Goal: Task Accomplishment & Management: Manage account settings

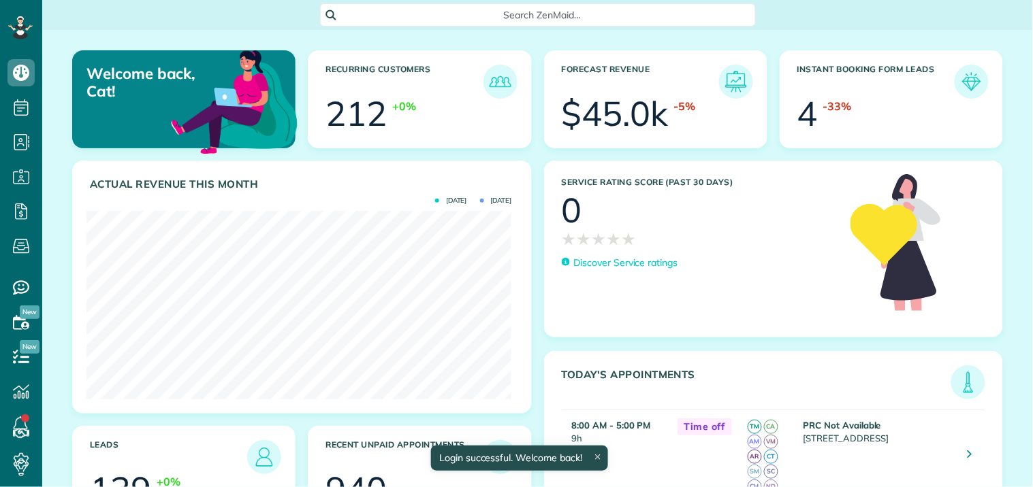
scroll to position [189, 425]
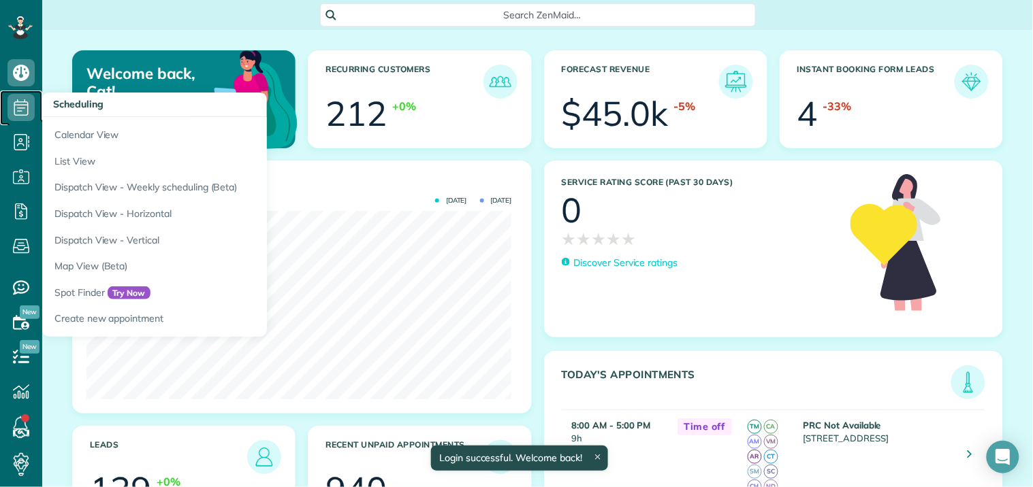
click at [21, 100] on icon at bounding box center [20, 107] width 27 height 27
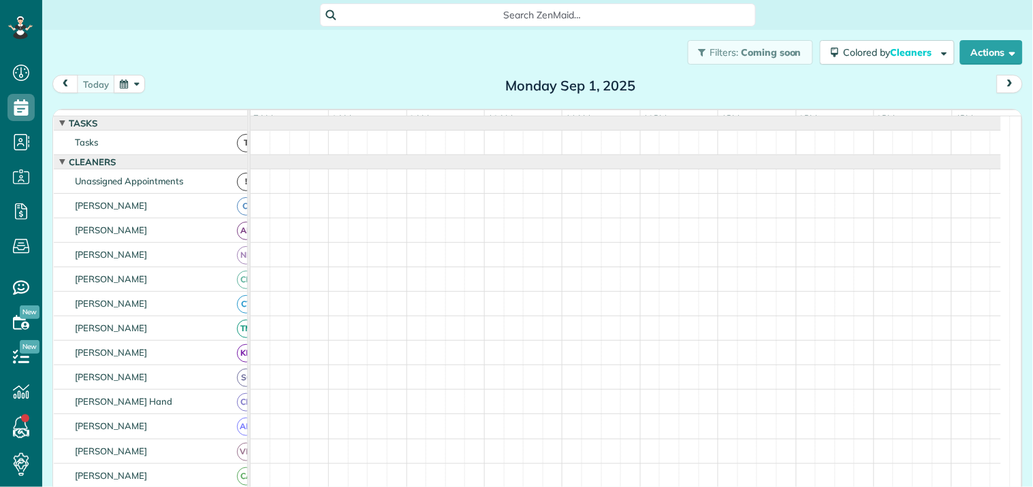
scroll to position [5, 5]
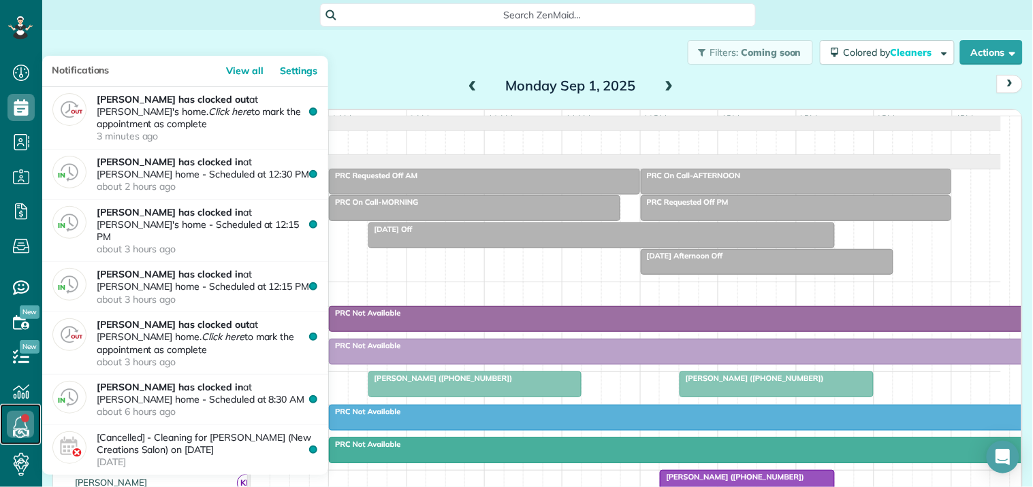
click at [28, 424] on icon at bounding box center [20, 424] width 27 height 27
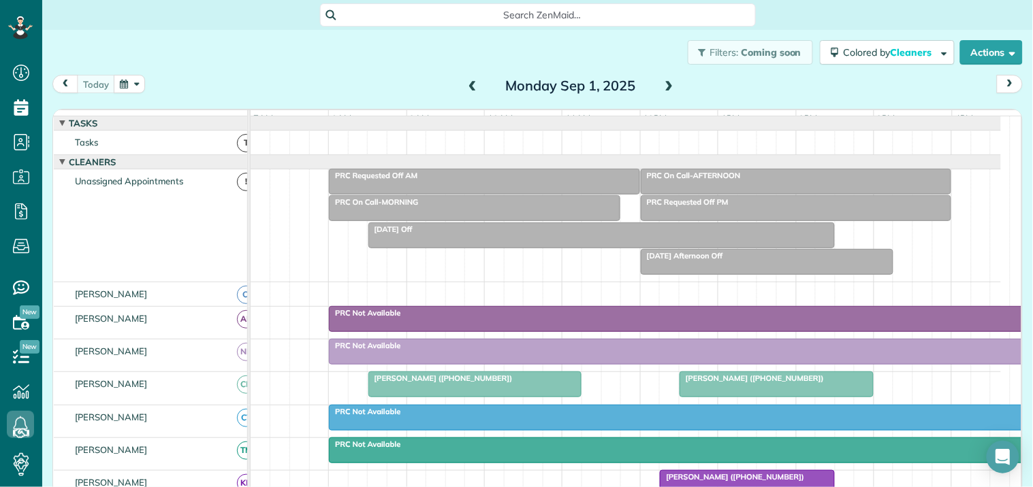
click at [662, 82] on span at bounding box center [669, 86] width 15 height 12
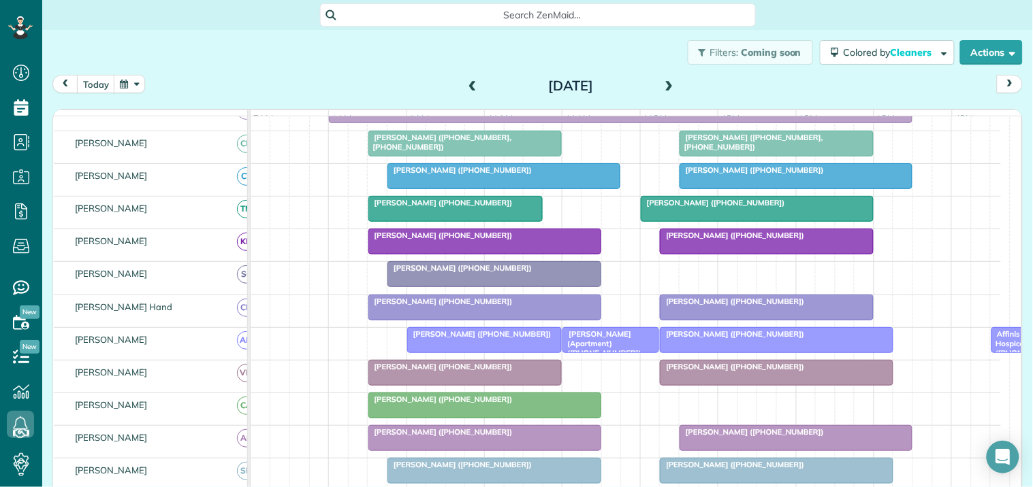
scroll to position [227, 0]
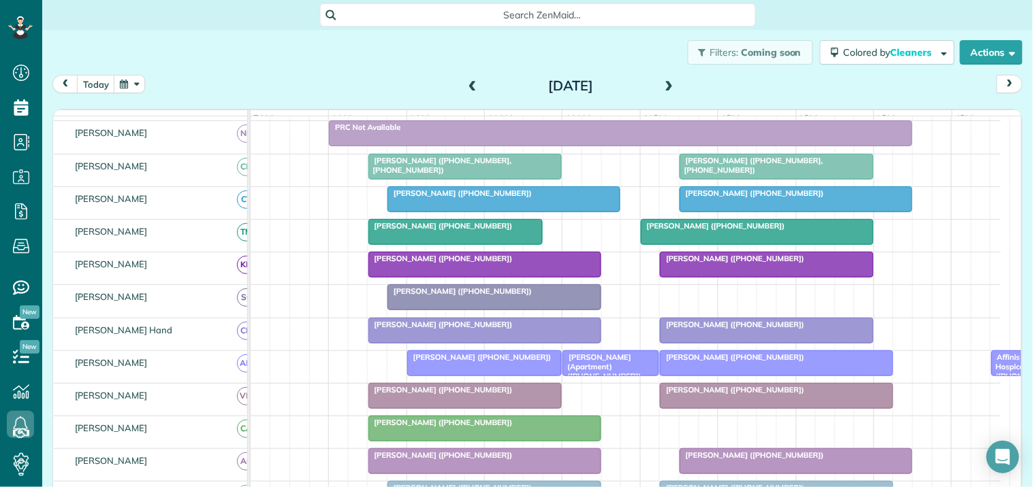
click at [663, 84] on span at bounding box center [669, 86] width 15 height 12
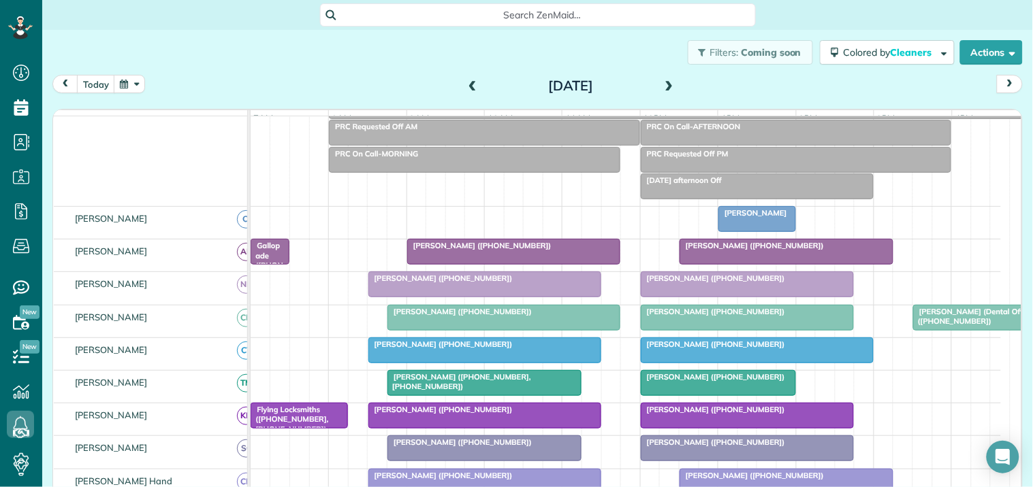
scroll to position [0, 0]
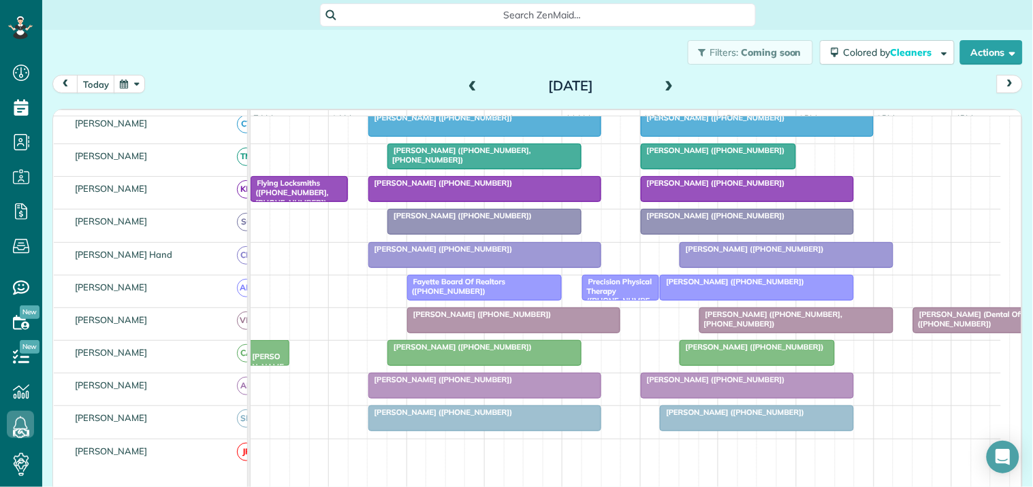
click at [664, 82] on span at bounding box center [669, 86] width 15 height 12
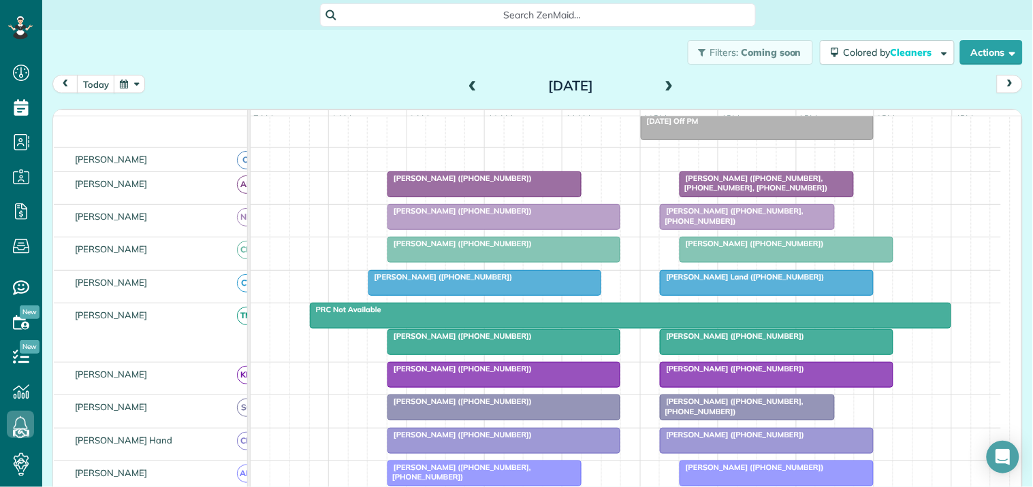
click at [485, 341] on span "[PERSON_NAME] ([PHONE_NUMBER])" at bounding box center [460, 337] width 146 height 10
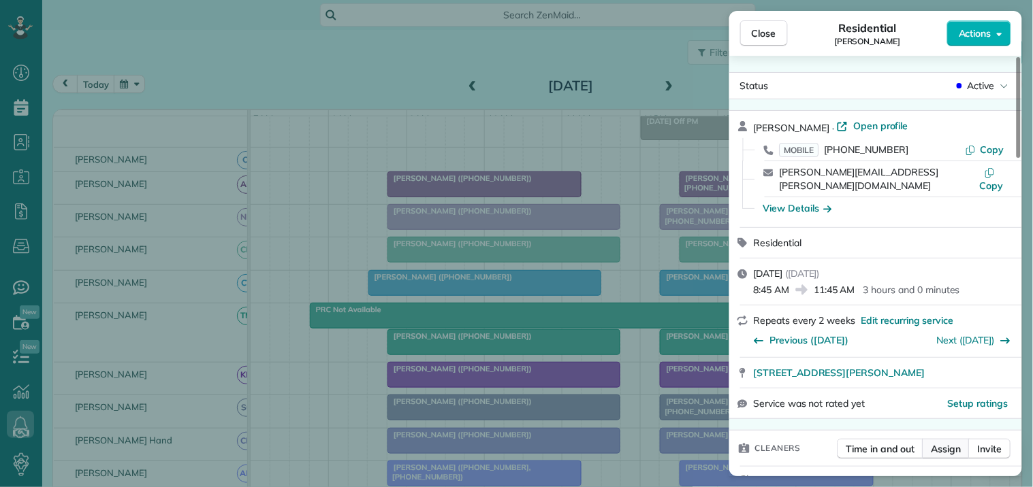
click at [949, 443] on span "Assign" at bounding box center [946, 450] width 30 height 14
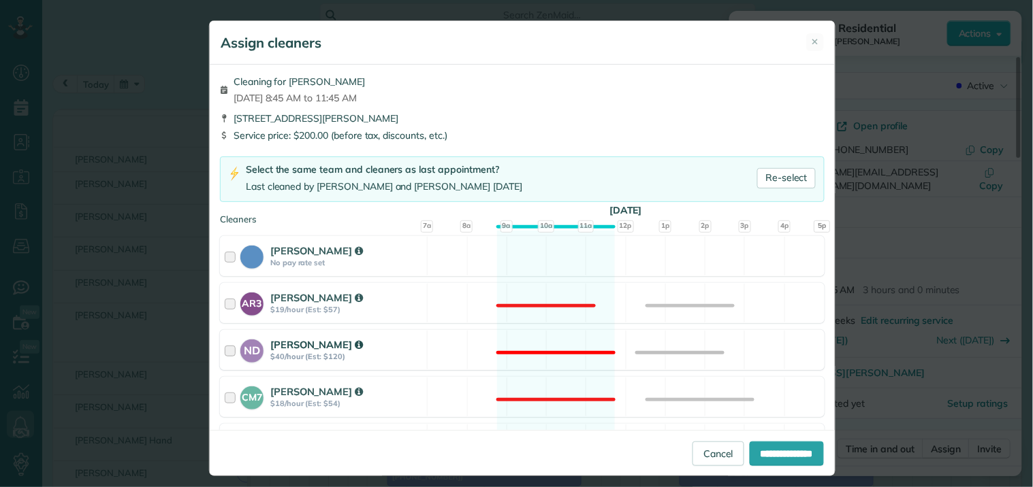
click at [543, 337] on div "ND Nathalie Duverna $40/hour (Est: $120) Not available" at bounding box center [522, 350] width 605 height 40
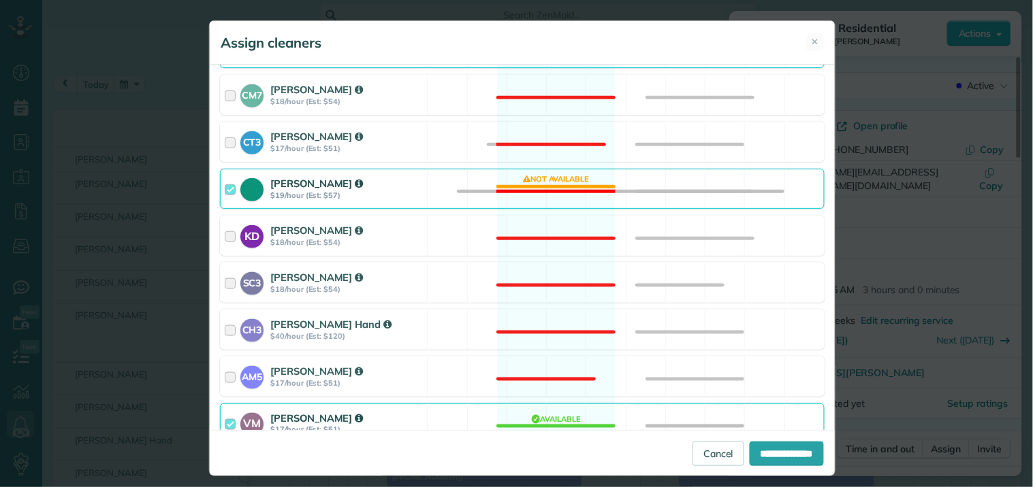
click at [553, 184] on div "Tamara Mitchell $19/hour (Est: $57) Not available" at bounding box center [522, 189] width 605 height 40
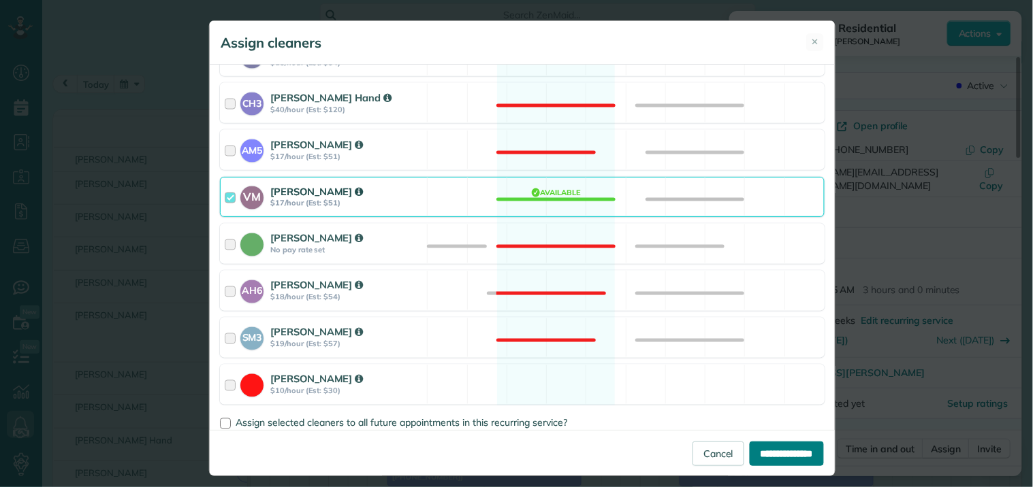
click at [784, 448] on input "**********" at bounding box center [787, 454] width 74 height 25
type input "**********"
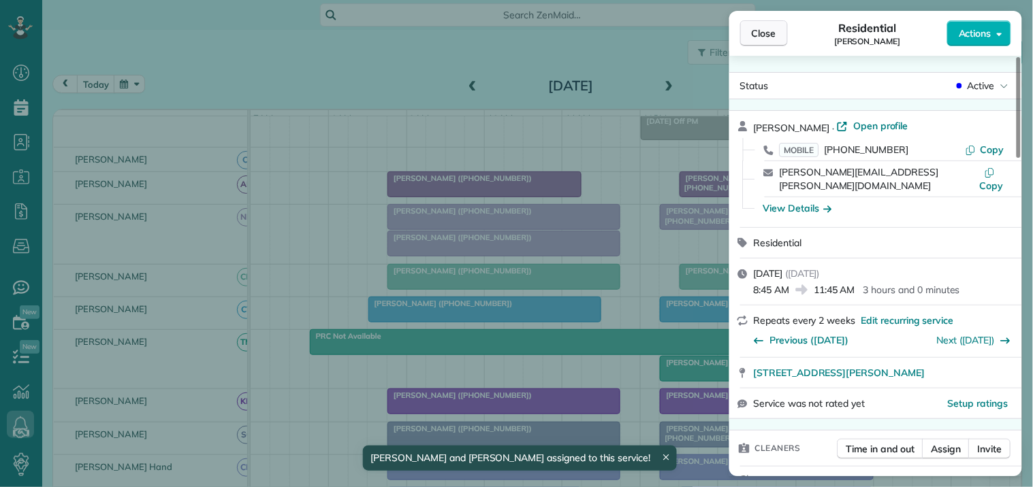
click at [770, 31] on span "Close" at bounding box center [764, 34] width 25 height 14
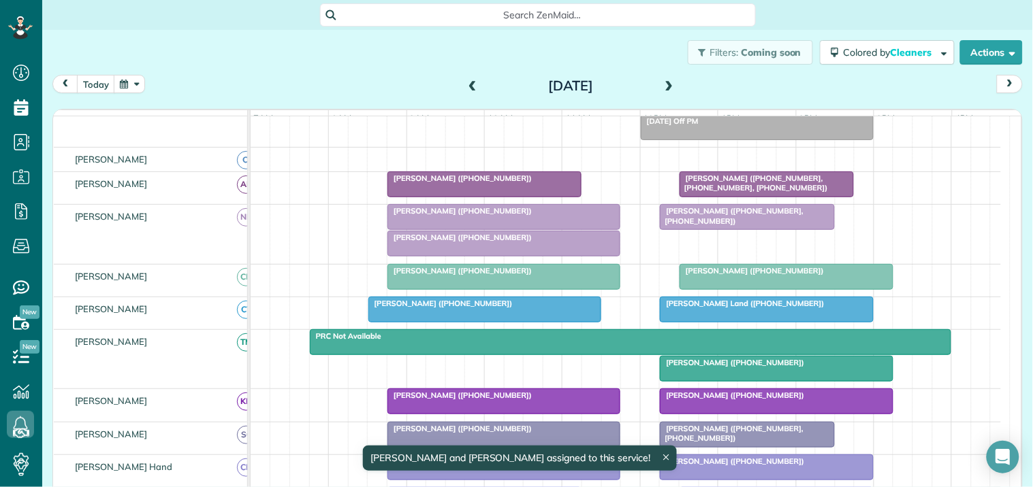
click at [465, 242] on span "[PERSON_NAME] ([PHONE_NUMBER])" at bounding box center [460, 238] width 146 height 10
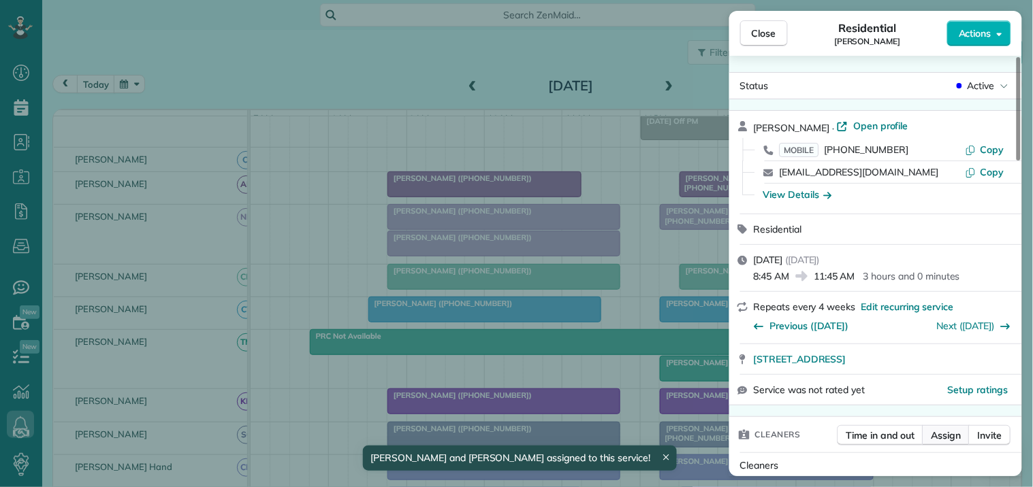
click at [947, 438] on span "Assign" at bounding box center [946, 436] width 30 height 14
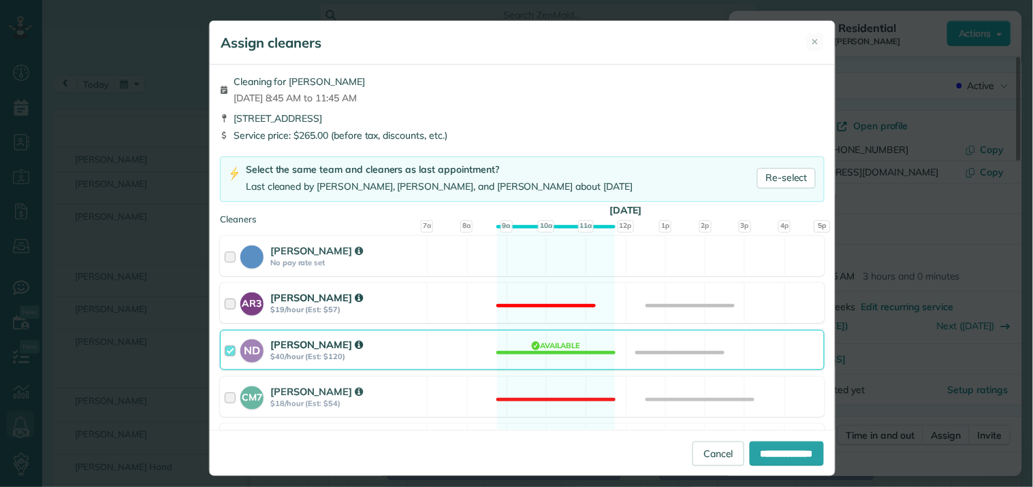
drag, startPoint x: 547, startPoint y: 257, endPoint x: 560, endPoint y: 290, distance: 36.0
click at [548, 259] on div "Cat Jacobson No pay rate set Available" at bounding box center [522, 256] width 605 height 40
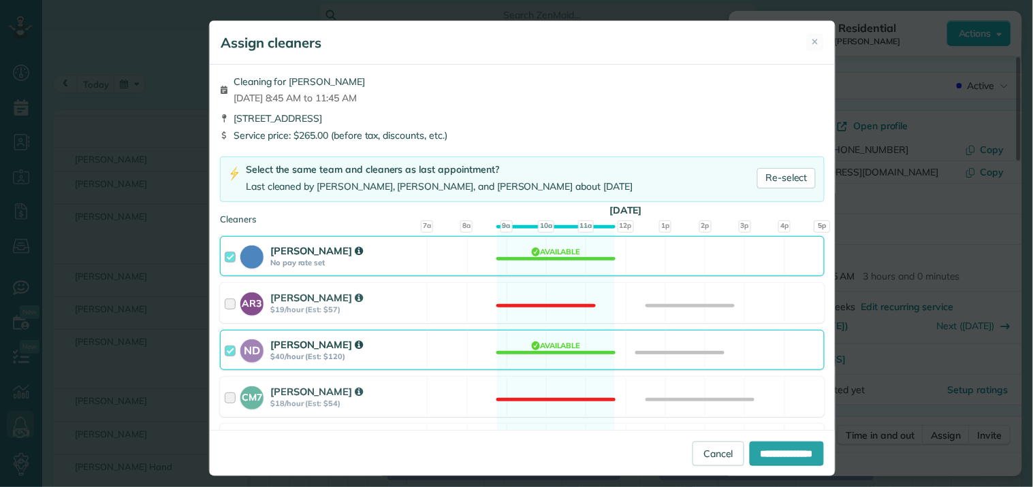
click at [570, 355] on div "ND Nathalie Duverna $40/hour (Est: $120) Available" at bounding box center [522, 350] width 605 height 40
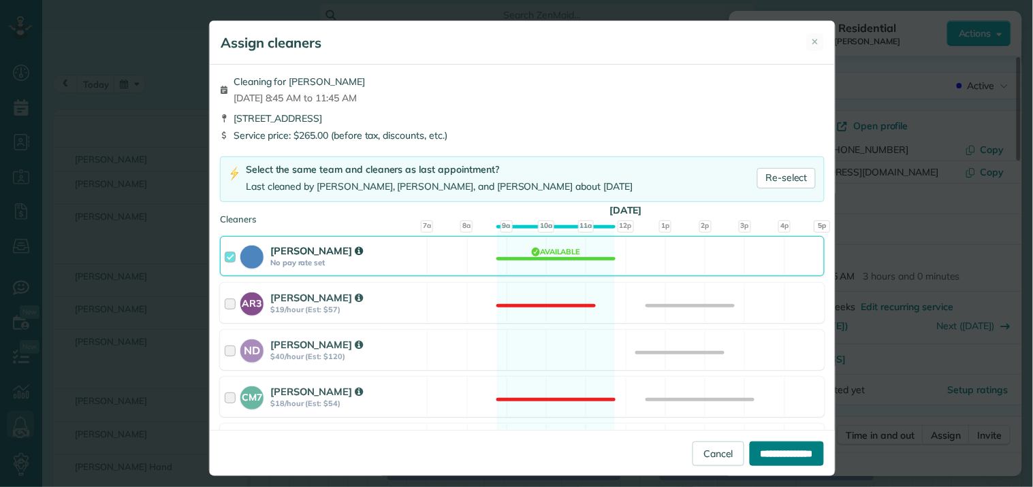
click at [778, 453] on input "**********" at bounding box center [787, 454] width 74 height 25
type input "**********"
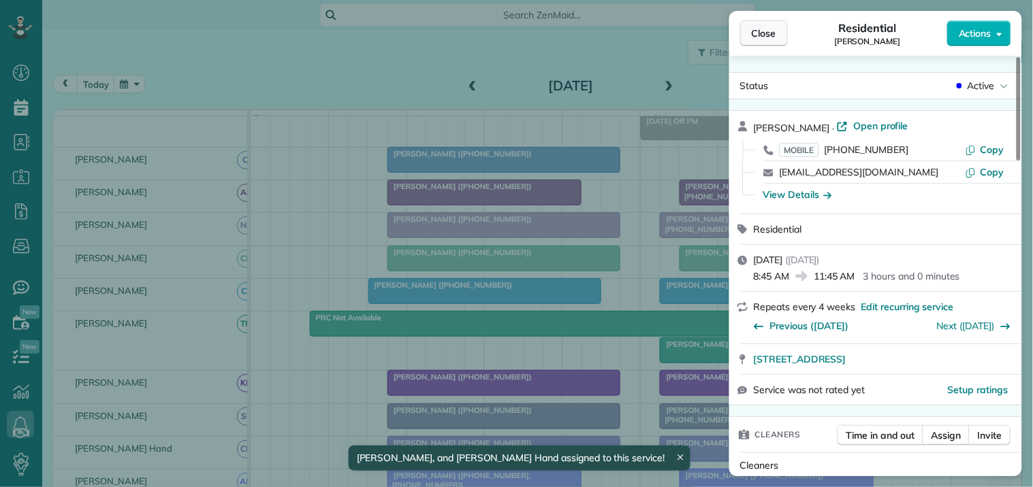
click at [777, 32] on button "Close" at bounding box center [764, 33] width 48 height 26
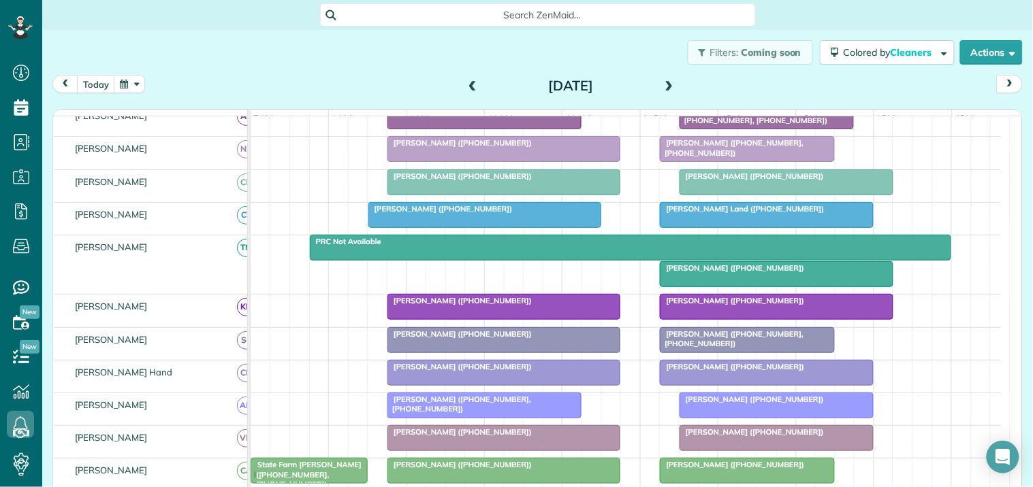
click at [740, 319] on div at bounding box center [775, 307] width 231 height 25
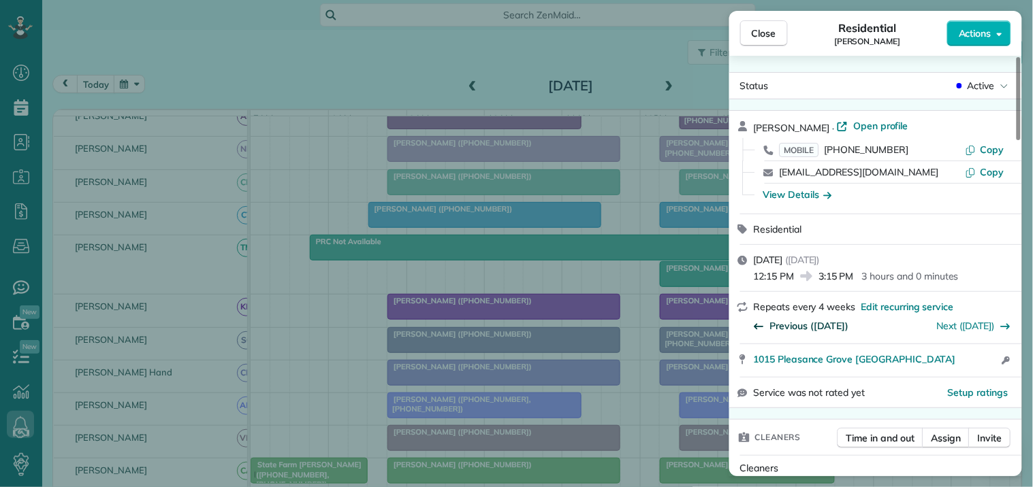
click at [807, 321] on span "Previous ([DATE])" at bounding box center [809, 326] width 79 height 14
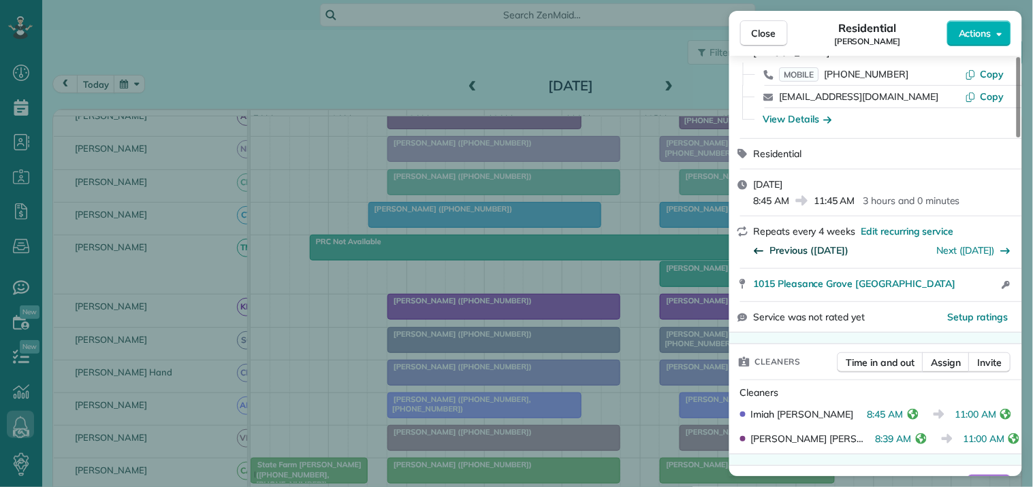
click at [806, 248] on span "Previous (Jun 18)" at bounding box center [809, 251] width 79 height 14
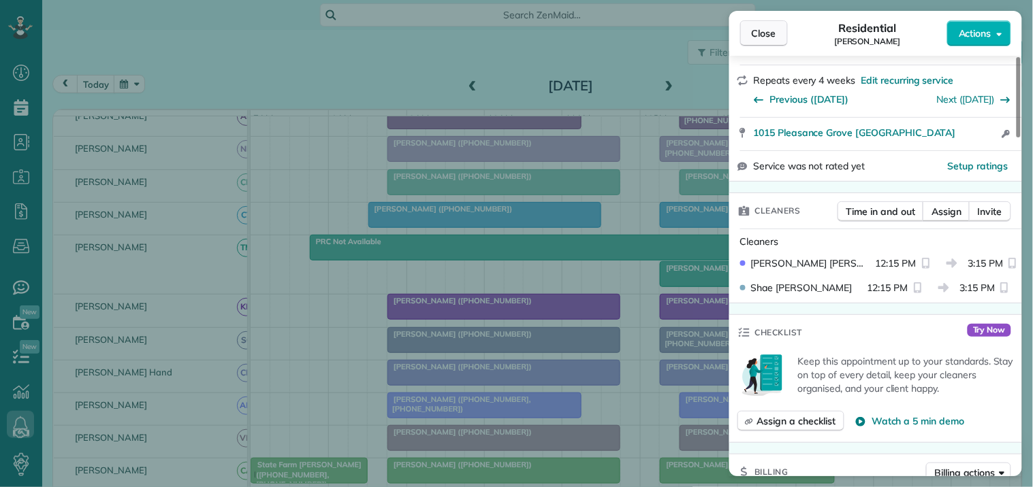
click at [767, 33] on span "Close" at bounding box center [764, 34] width 25 height 14
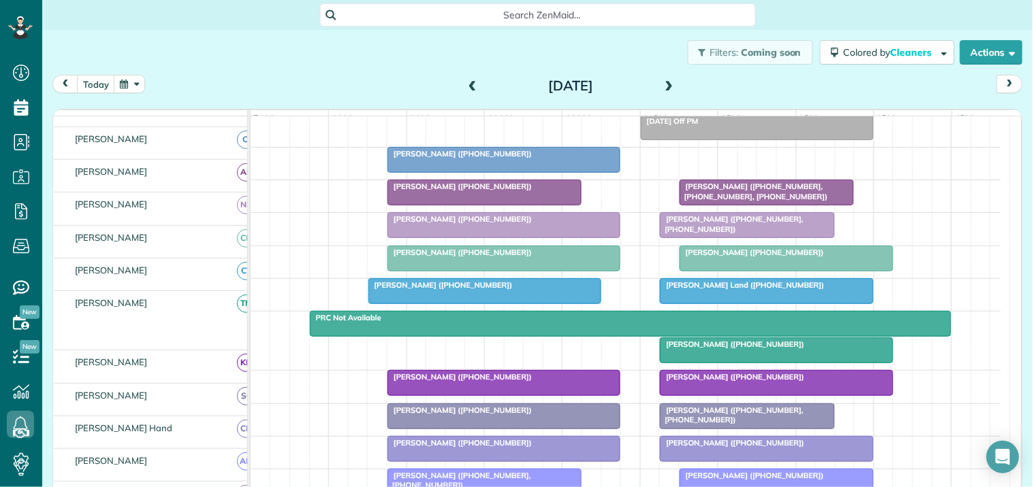
scroll to position [135, 0]
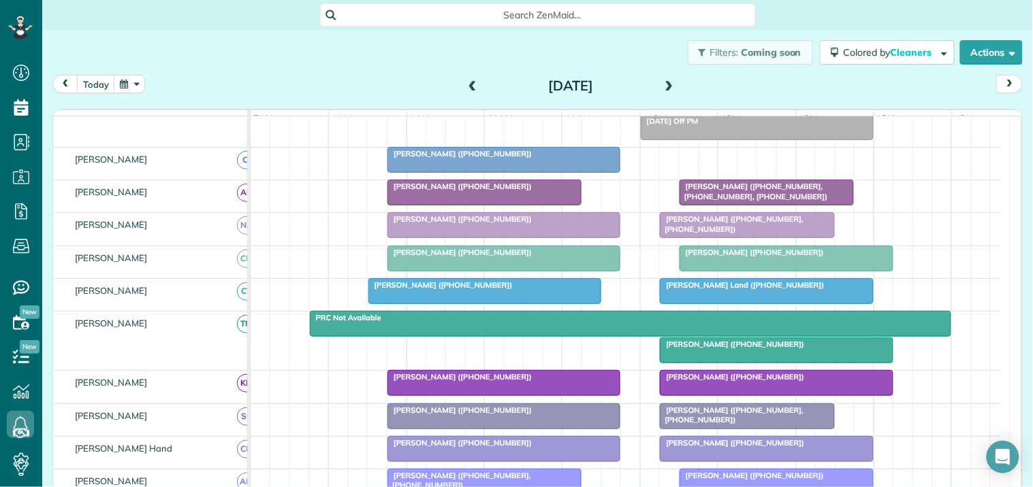
click at [664, 80] on span at bounding box center [669, 86] width 15 height 12
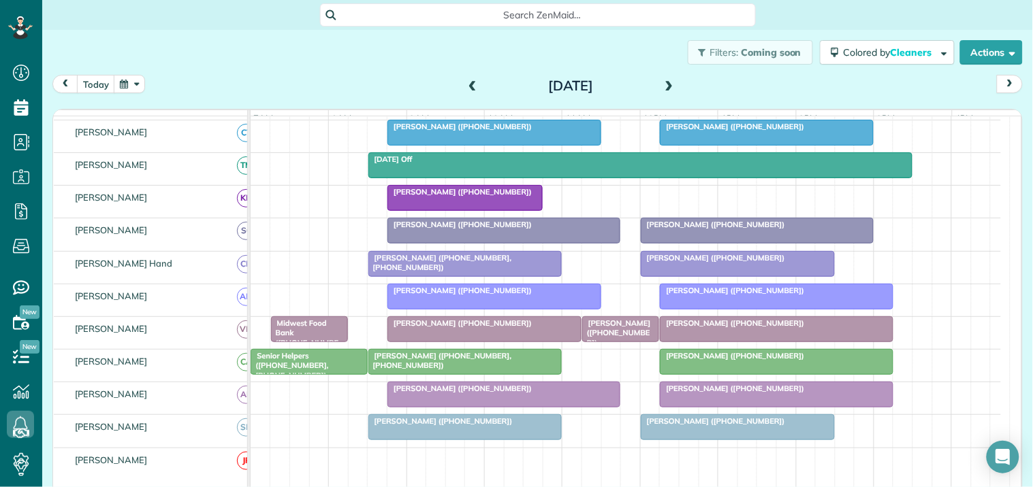
scroll to position [313, 0]
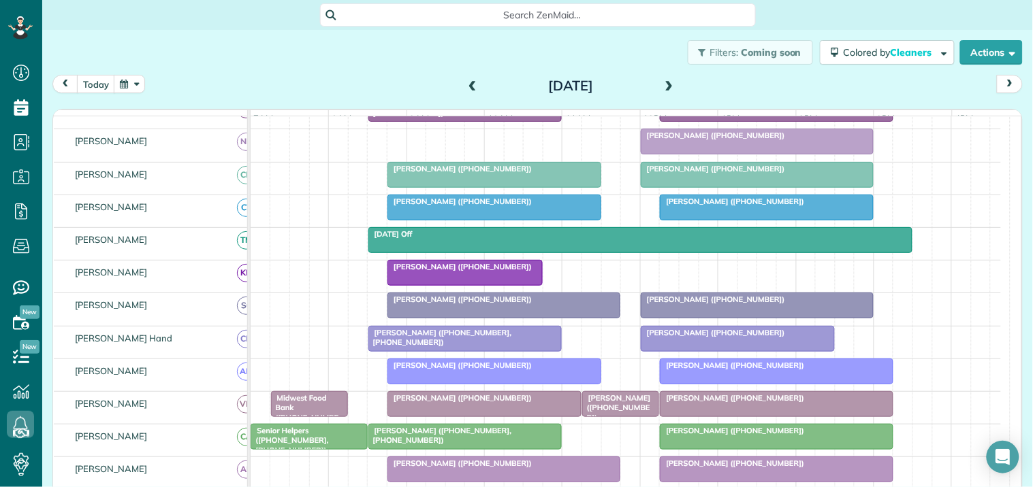
click at [470, 78] on span at bounding box center [472, 86] width 15 height 20
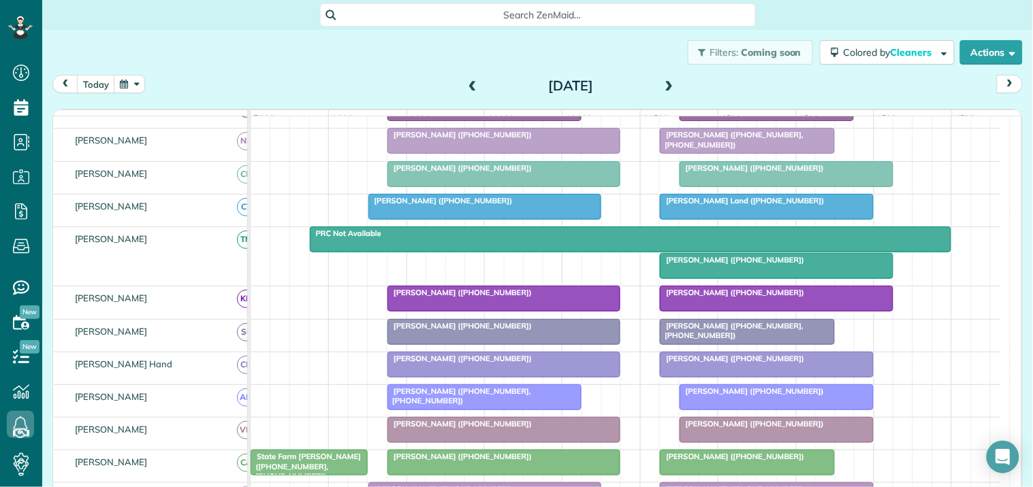
click at [468, 80] on span at bounding box center [472, 86] width 15 height 12
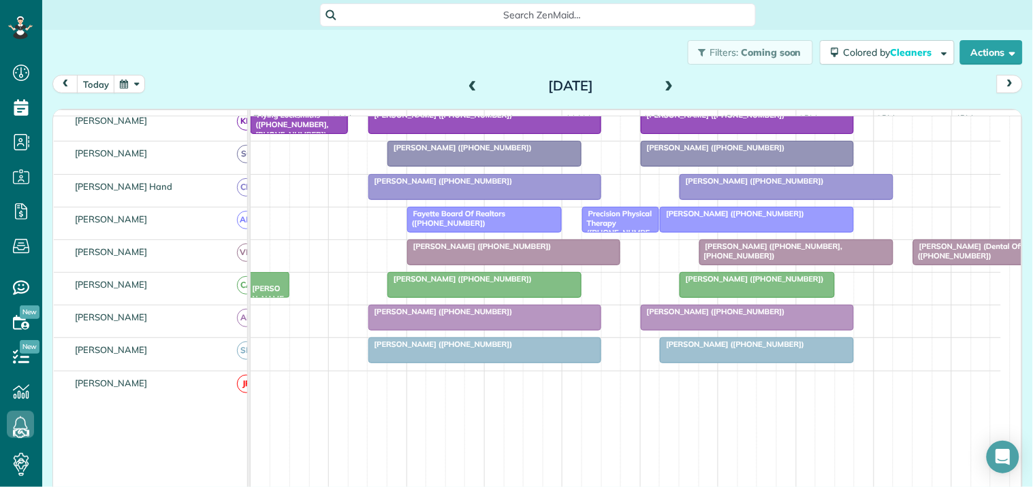
click at [465, 84] on span at bounding box center [472, 86] width 15 height 12
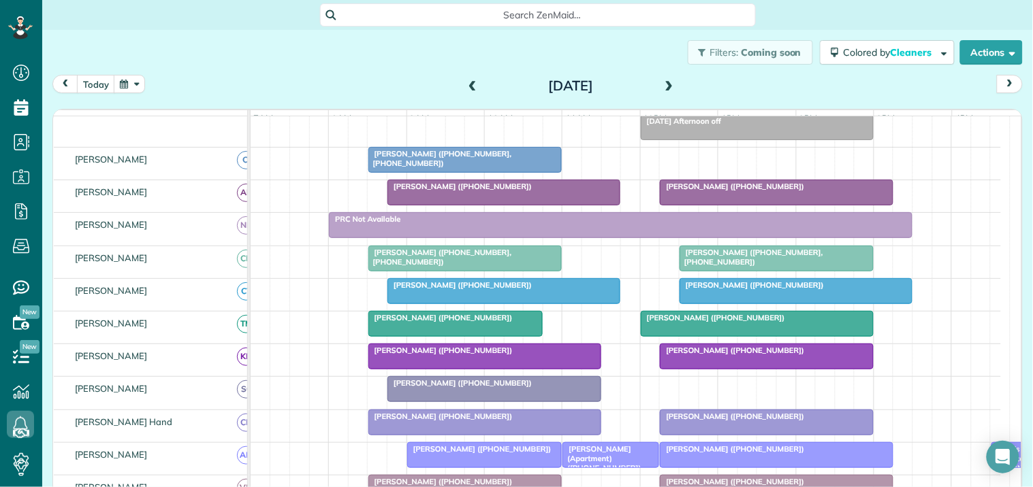
click at [662, 80] on span at bounding box center [669, 86] width 15 height 12
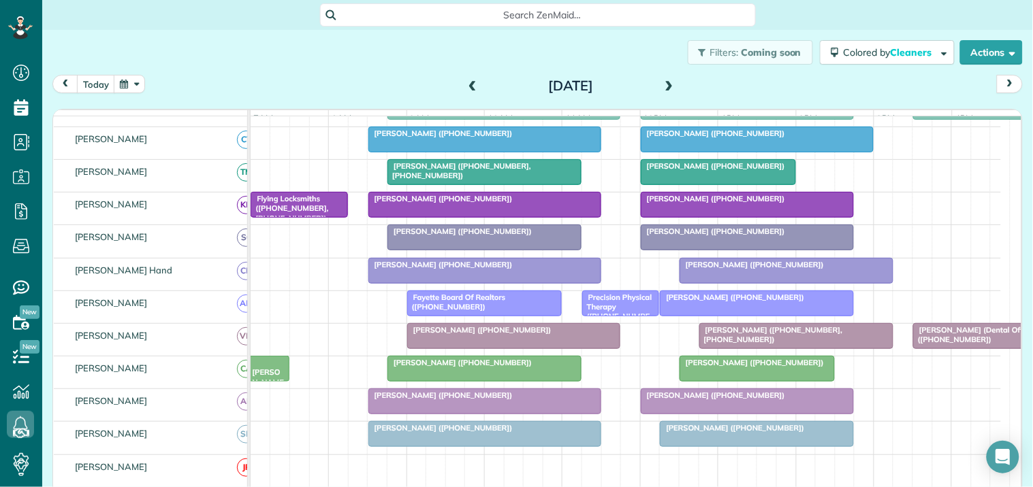
click at [664, 80] on span at bounding box center [669, 86] width 15 height 12
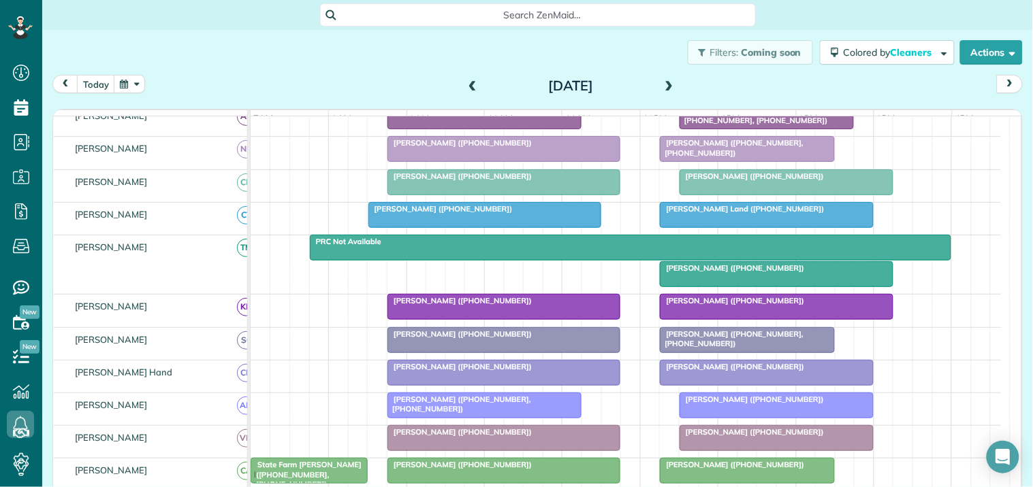
click at [131, 83] on button "button" at bounding box center [129, 84] width 31 height 18
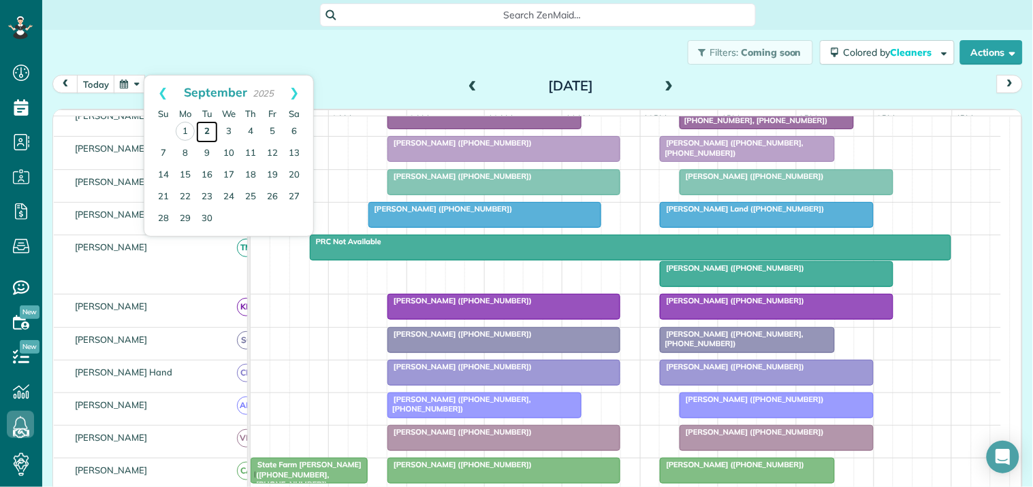
click at [205, 131] on link "2" at bounding box center [207, 132] width 22 height 22
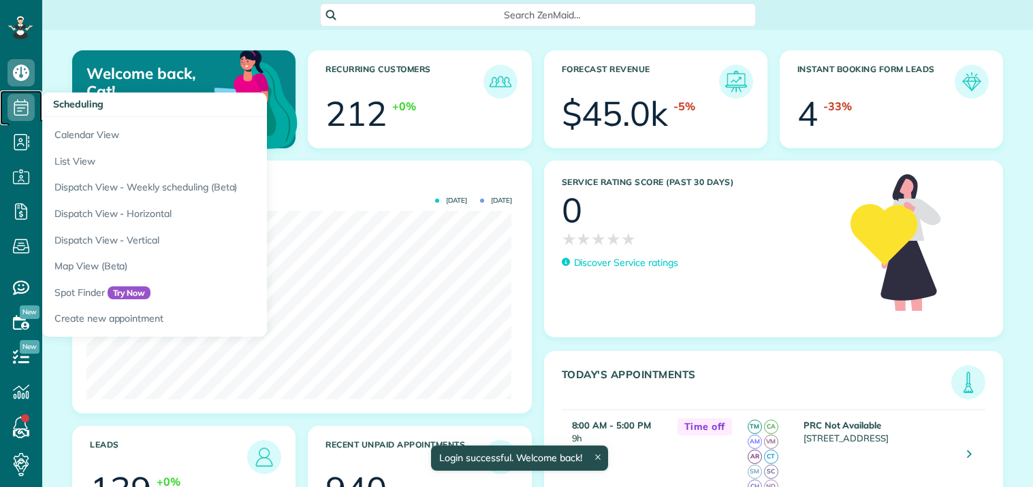
click at [20, 110] on icon at bounding box center [20, 107] width 27 height 27
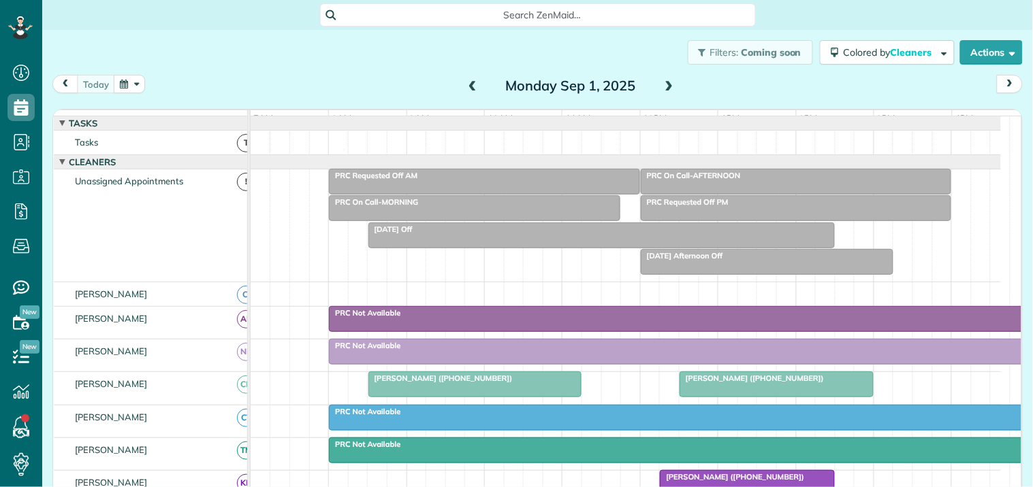
scroll to position [5, 5]
click at [133, 86] on button "button" at bounding box center [129, 84] width 31 height 18
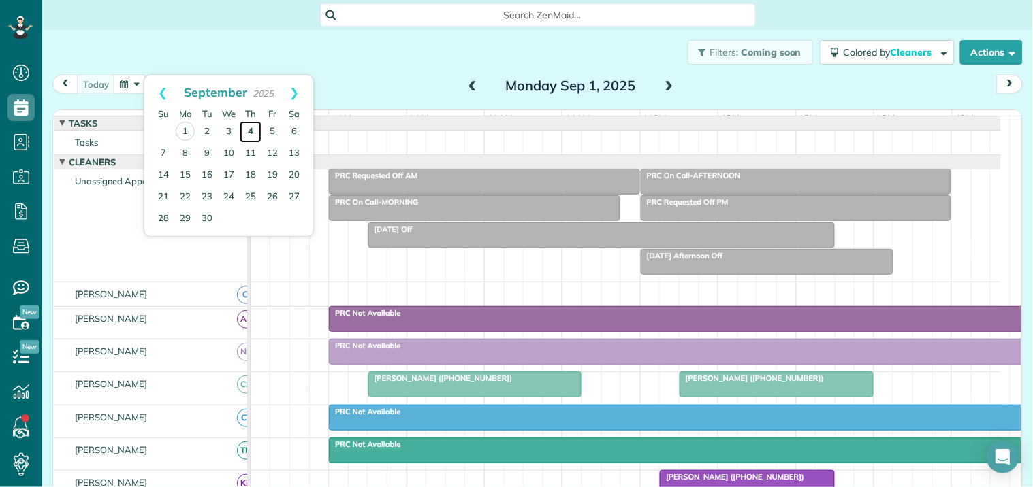
click at [250, 127] on link "4" at bounding box center [251, 132] width 22 height 22
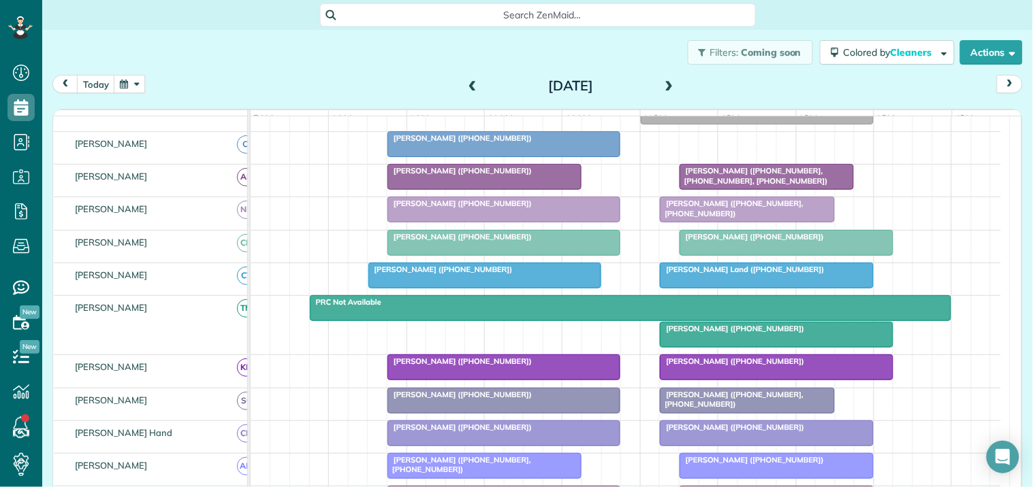
scroll to position [227, 0]
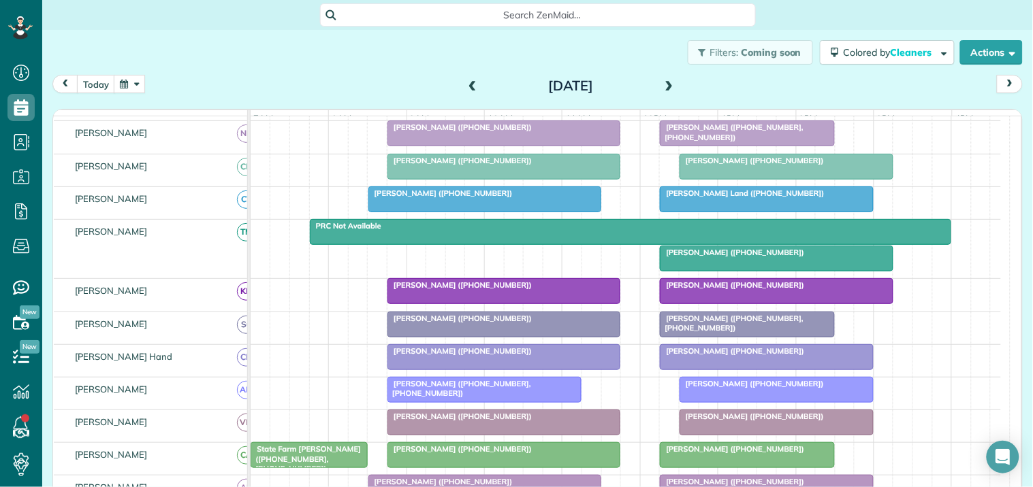
click at [727, 257] on div "[PERSON_NAME] ([PHONE_NUMBER])" at bounding box center [776, 253] width 225 height 10
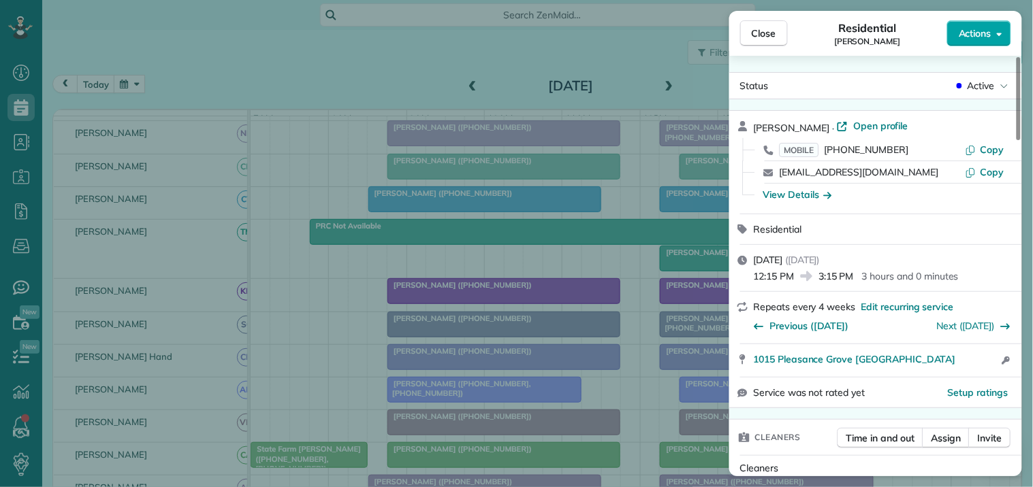
click at [982, 32] on span "Actions" at bounding box center [975, 34] width 33 height 14
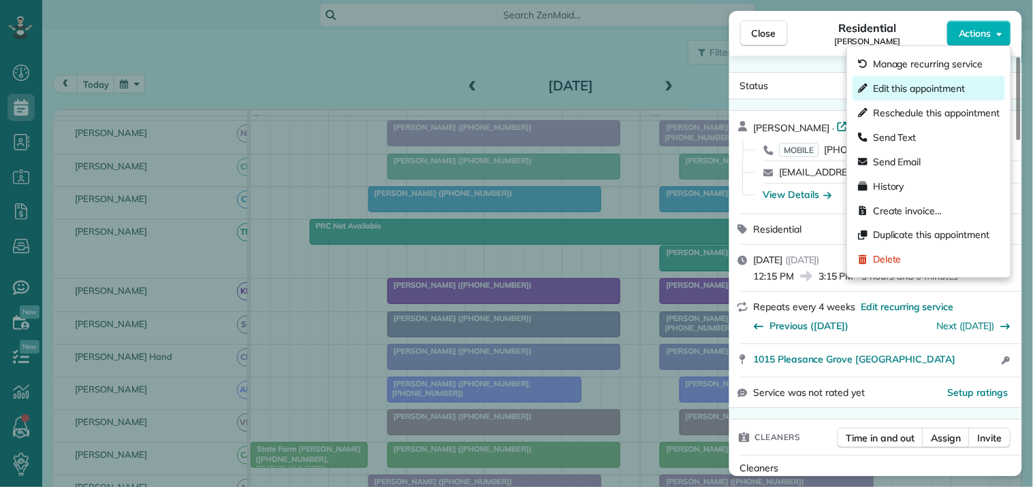
click at [917, 84] on span "Edit this appointment" at bounding box center [919, 89] width 92 height 14
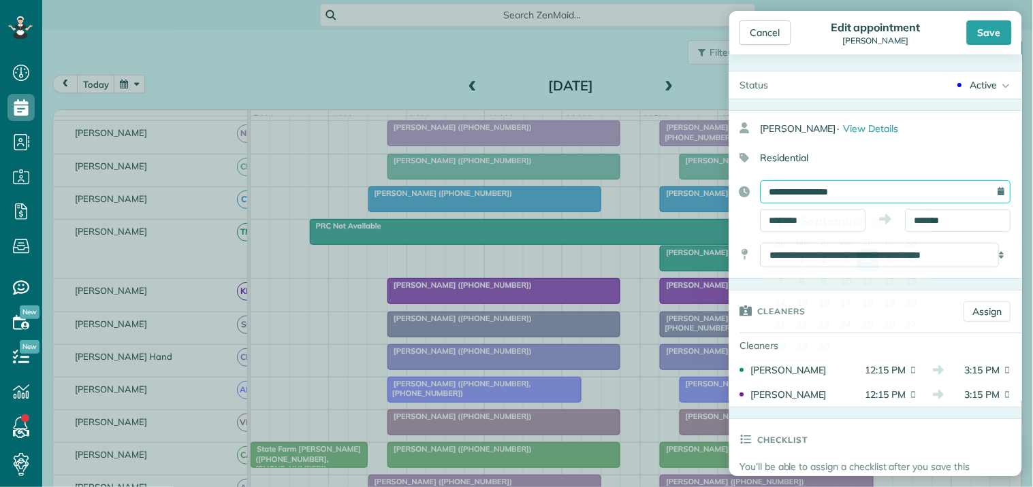
click at [826, 189] on input "**********" at bounding box center [885, 191] width 251 height 23
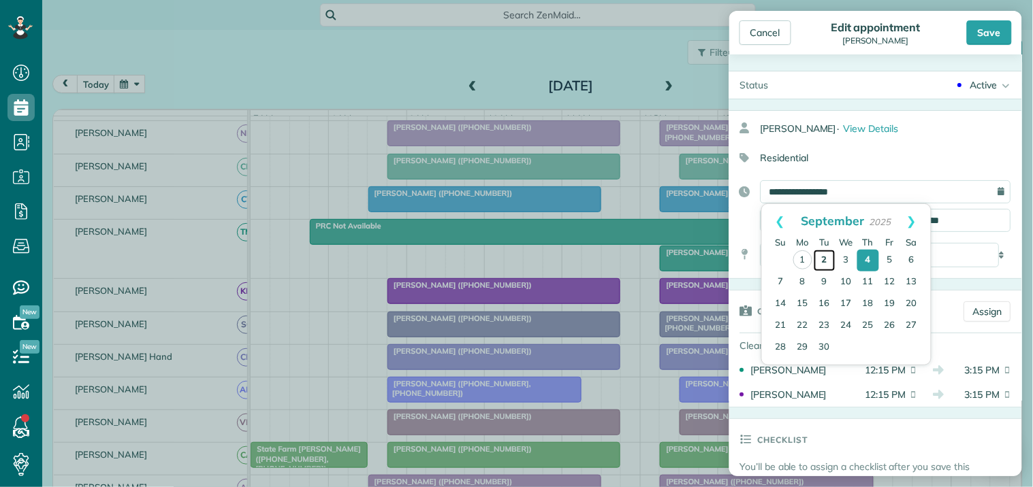
click at [824, 259] on link "2" at bounding box center [825, 261] width 22 height 22
type input "**********"
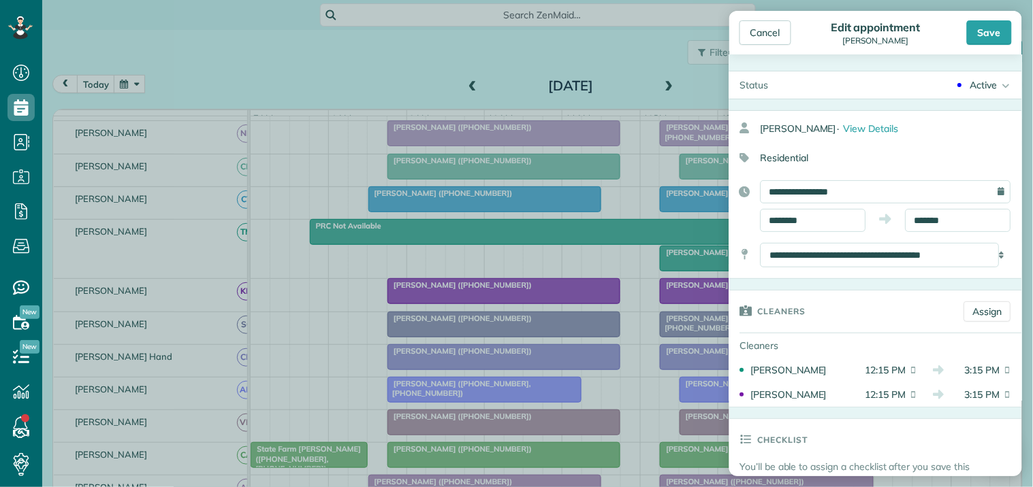
click at [989, 29] on div "Save" at bounding box center [989, 32] width 45 height 25
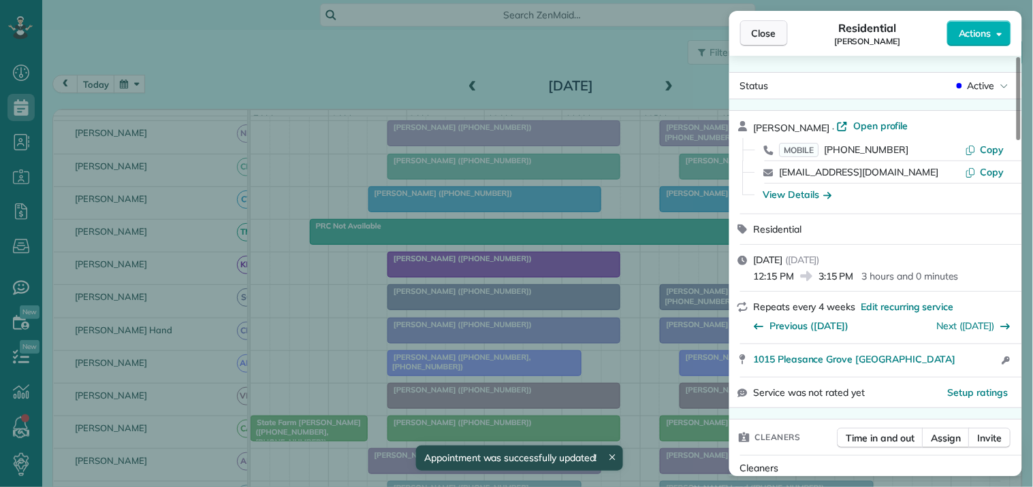
click at [765, 33] on span "Close" at bounding box center [764, 34] width 25 height 14
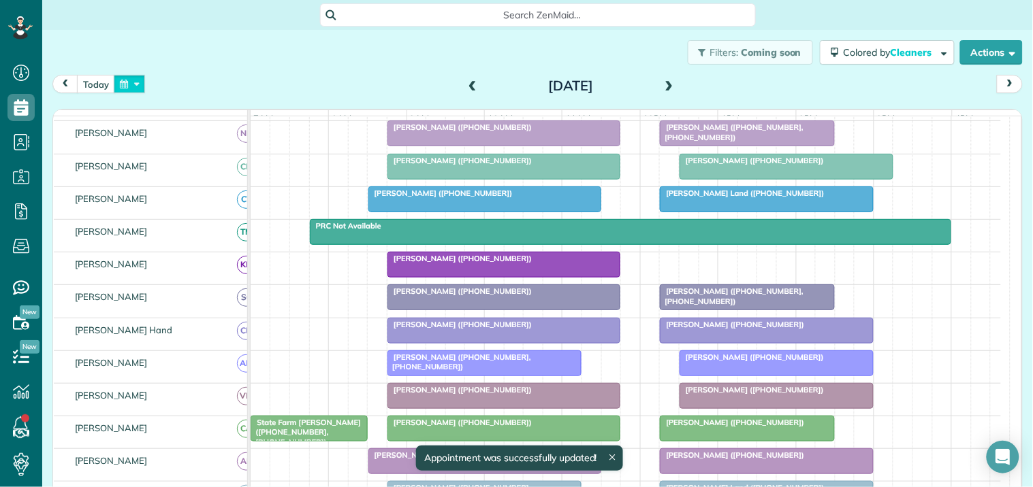
click at [127, 82] on button "button" at bounding box center [129, 84] width 31 height 18
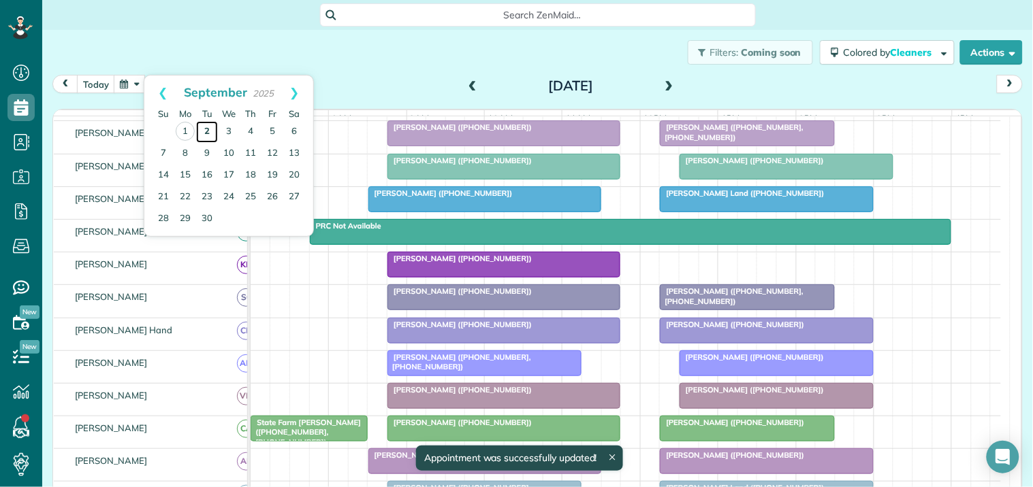
click at [208, 124] on link "2" at bounding box center [207, 132] width 22 height 22
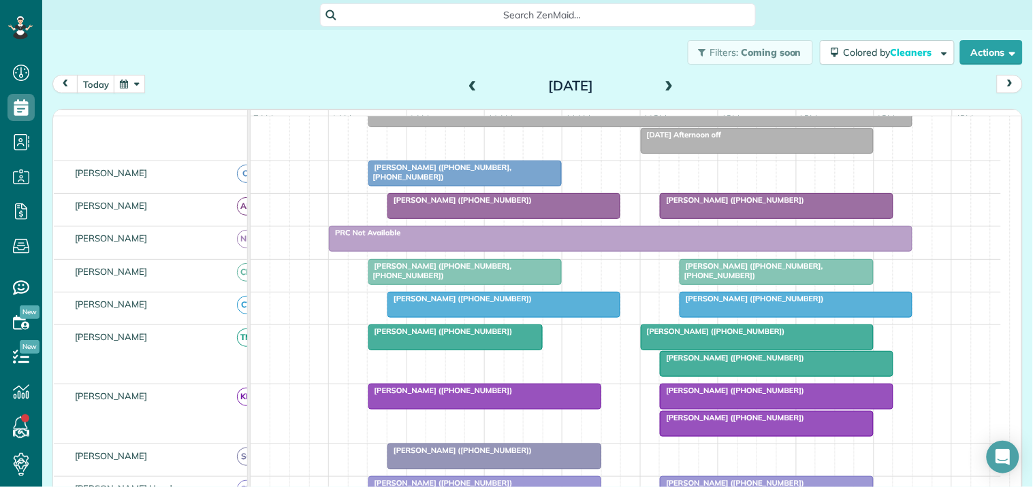
scroll to position [227, 0]
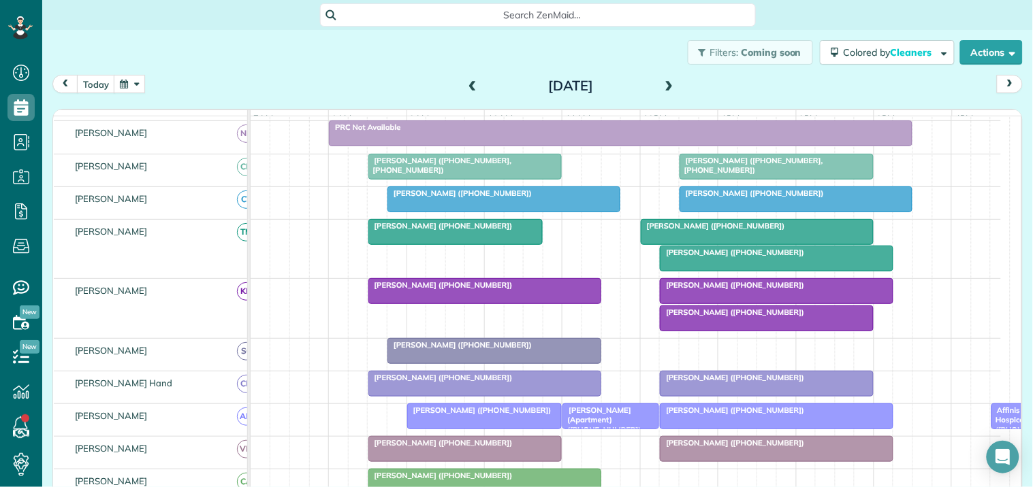
click at [745, 257] on span "[PERSON_NAME] ([PHONE_NUMBER])" at bounding box center [732, 253] width 146 height 10
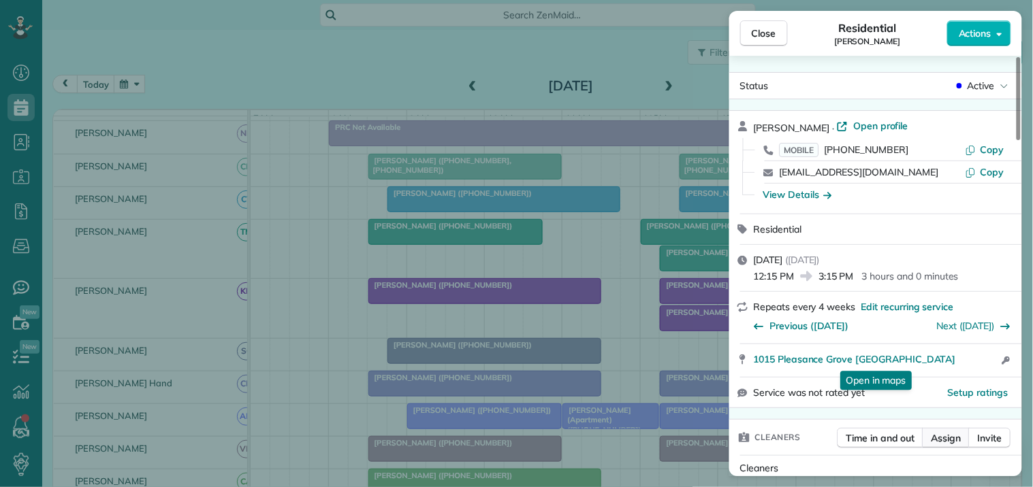
click at [948, 434] on span "Assign" at bounding box center [946, 439] width 30 height 14
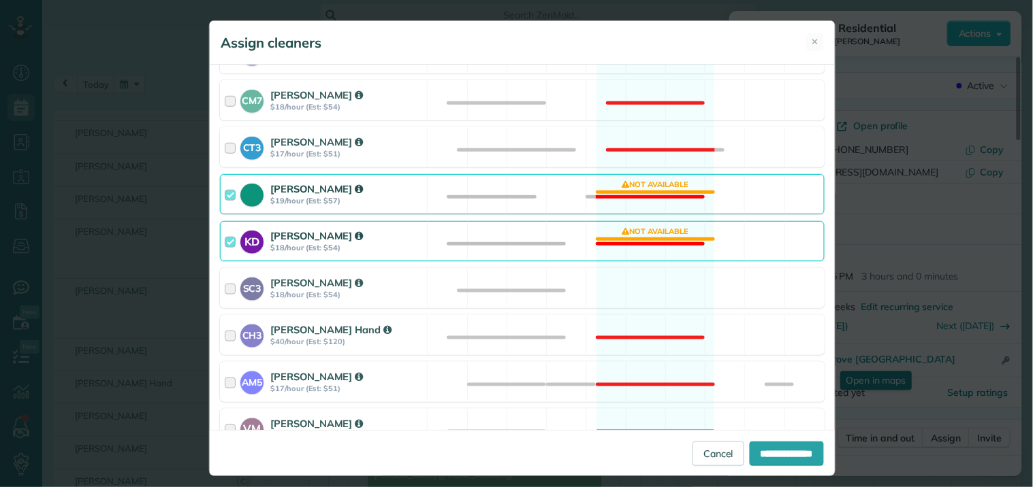
scroll to position [302, 0]
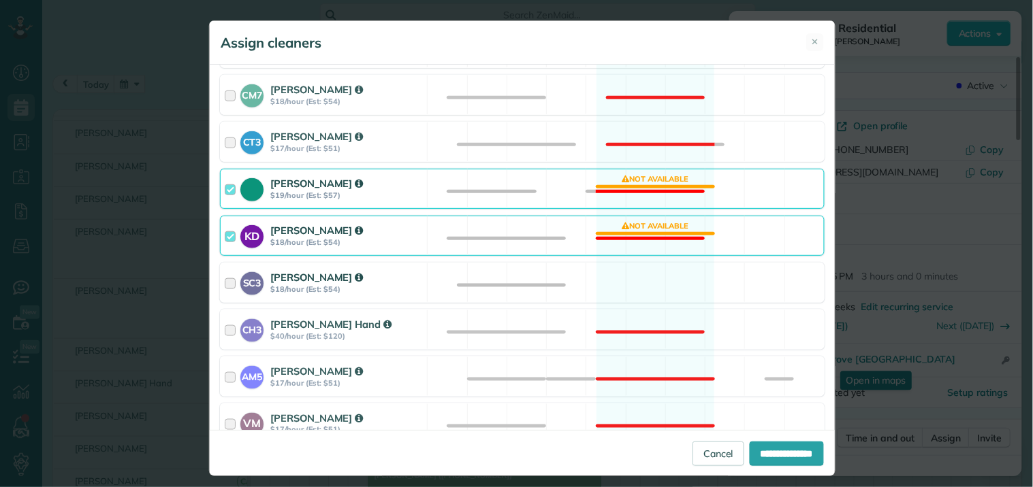
click at [648, 282] on div "SC3 [PERSON_NAME] $18/hour (Est: $54) Available" at bounding box center [522, 283] width 605 height 40
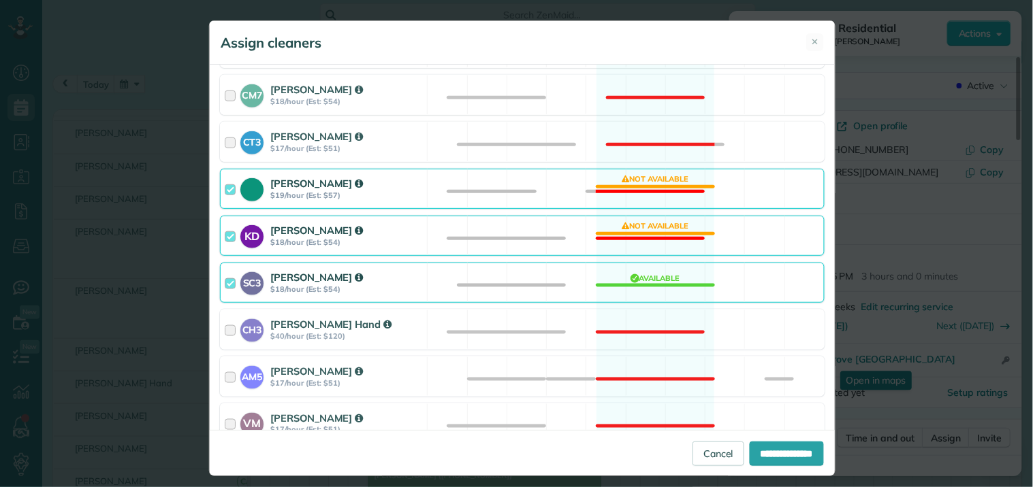
drag, startPoint x: 640, startPoint y: 234, endPoint x: 643, endPoint y: 220, distance: 14.0
click at [640, 233] on div "KD [PERSON_NAME] $18/hour (Est: $54) Not available" at bounding box center [522, 236] width 605 height 40
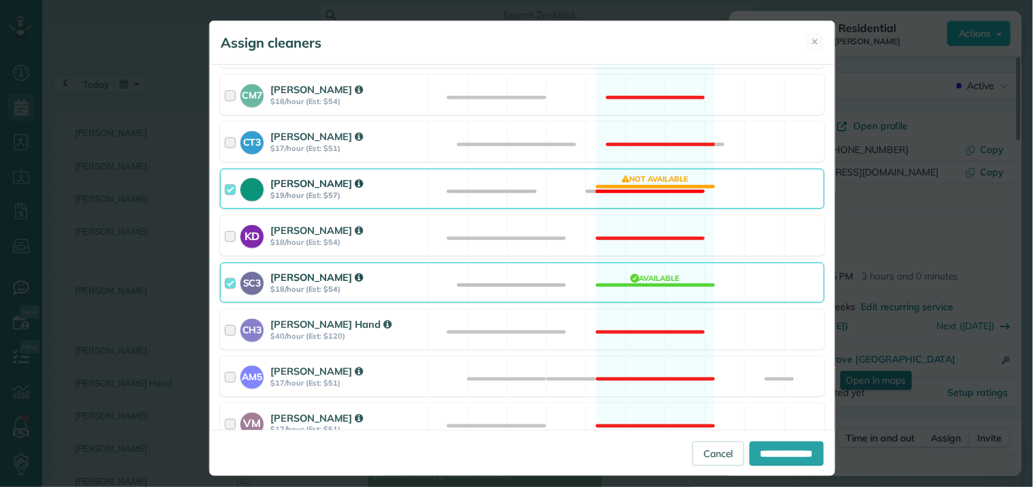
click at [651, 172] on div "[PERSON_NAME] $19/hour (Est: $57) Not available" at bounding box center [522, 189] width 605 height 40
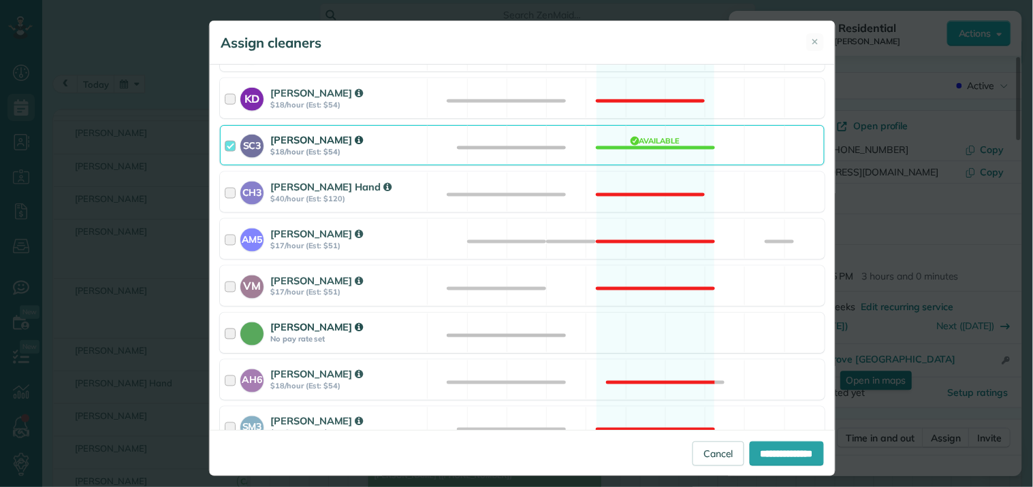
scroll to position [529, 0]
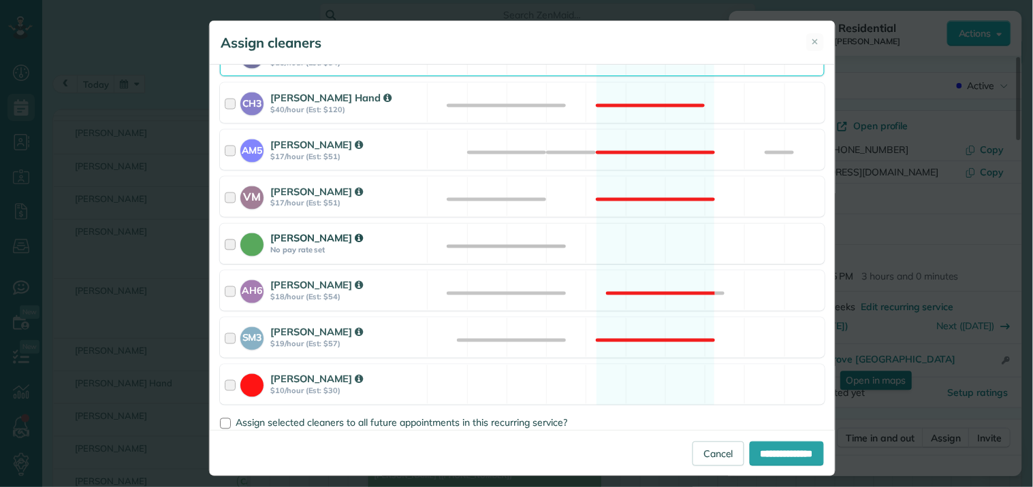
click at [635, 244] on div "[PERSON_NAME] No pay rate set Available" at bounding box center [522, 244] width 605 height 40
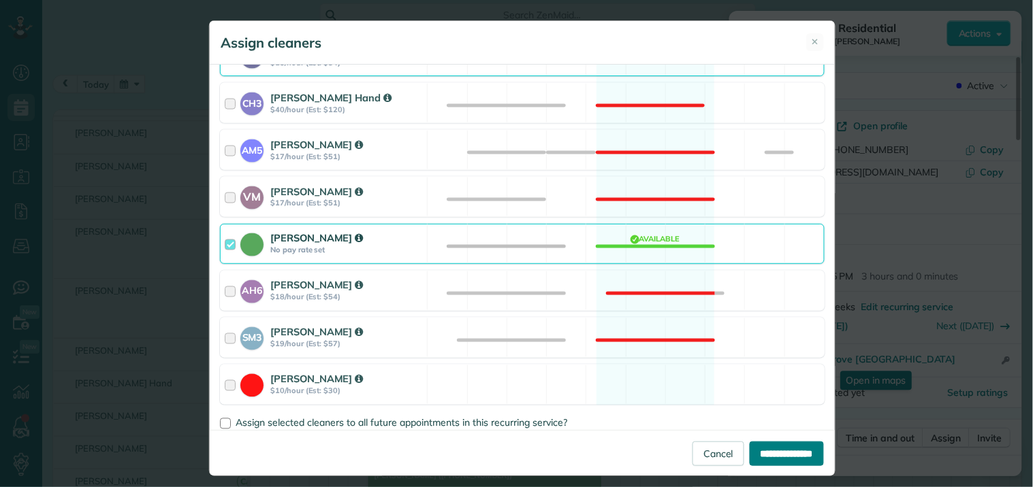
click at [769, 451] on input "**********" at bounding box center [787, 454] width 74 height 25
type input "**********"
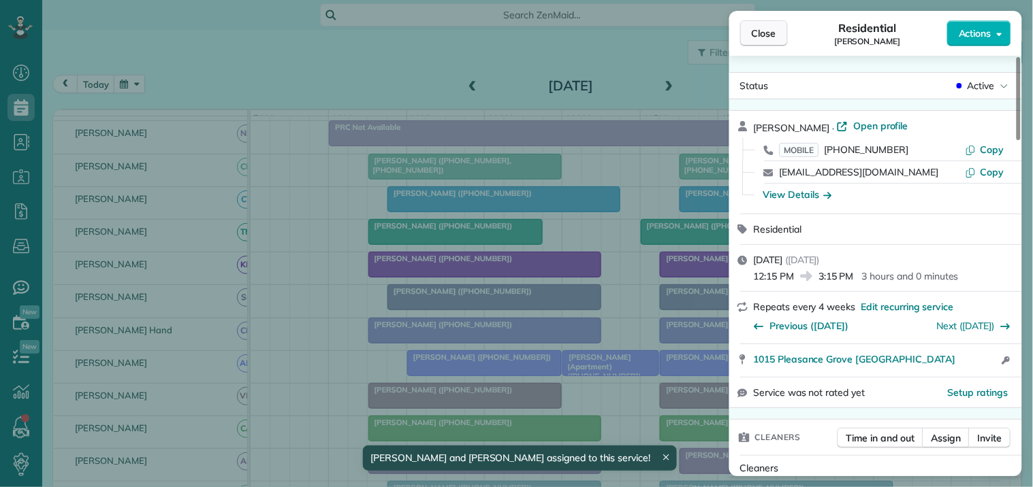
click at [773, 31] on span "Close" at bounding box center [764, 34] width 25 height 14
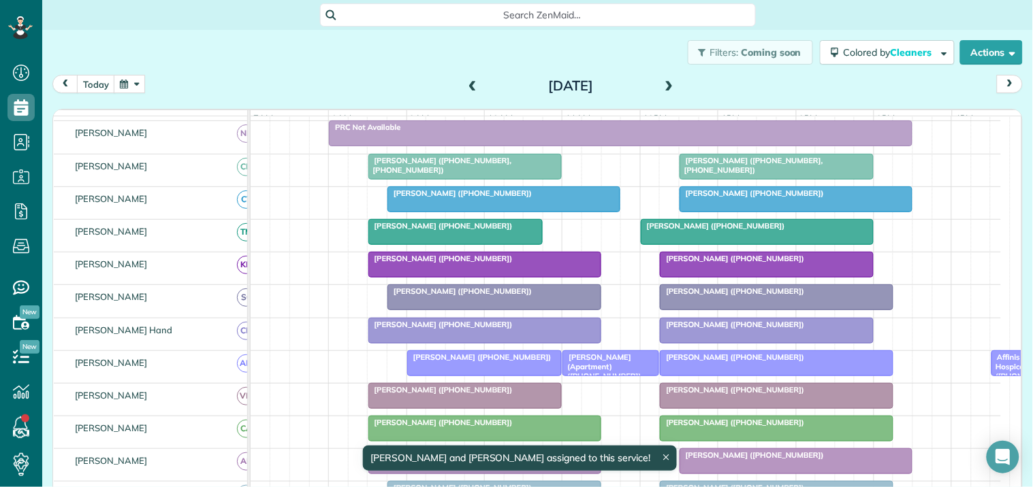
scroll to position [378, 0]
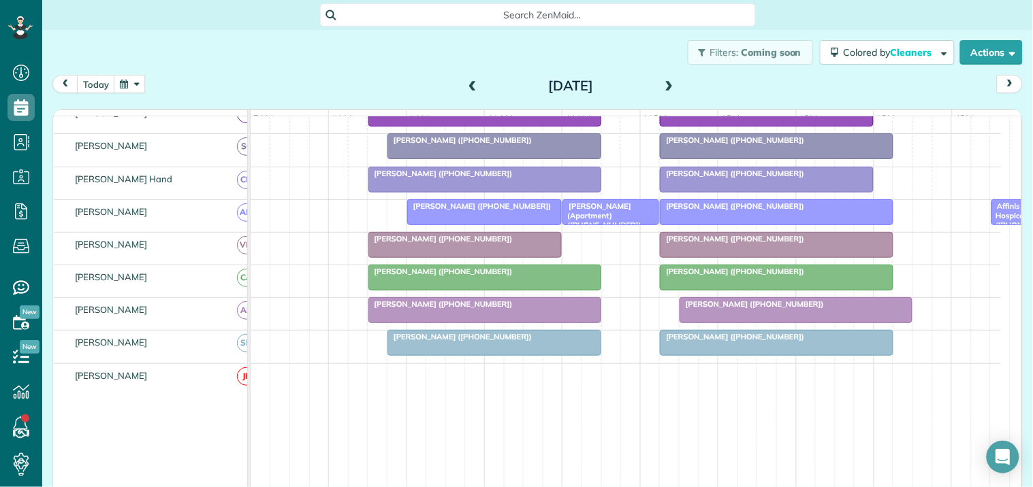
click at [638, 387] on div at bounding box center [626, 376] width 750 height 24
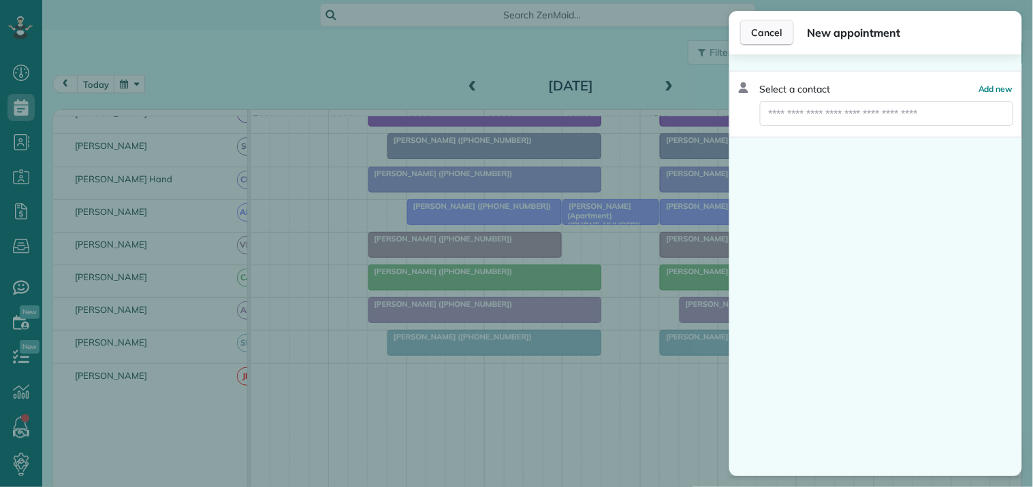
click at [770, 30] on span "Cancel" at bounding box center [767, 33] width 31 height 14
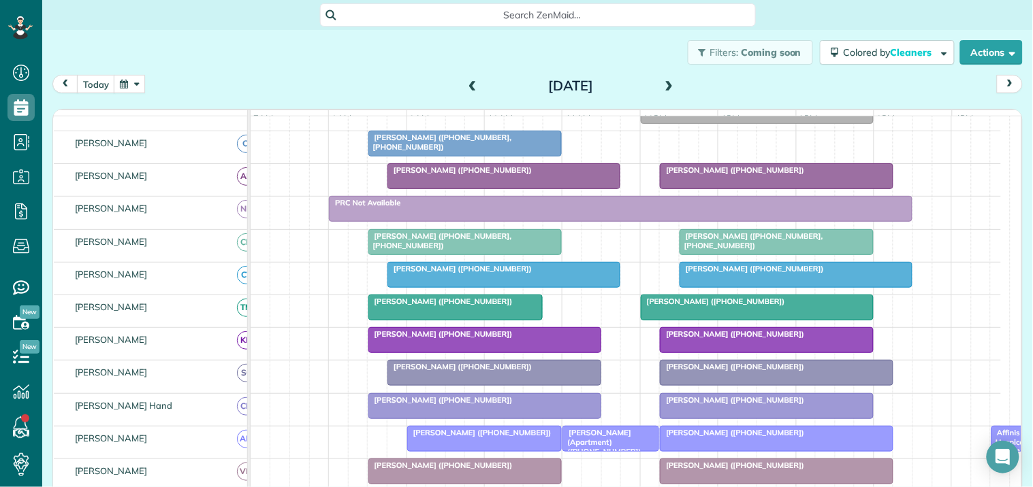
click at [666, 82] on span at bounding box center [669, 86] width 15 height 12
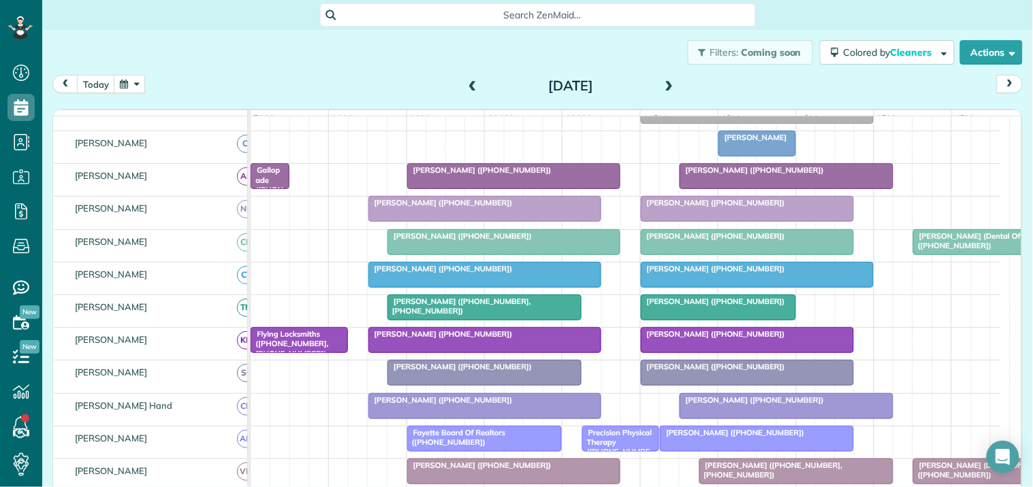
click at [662, 84] on span at bounding box center [669, 86] width 15 height 12
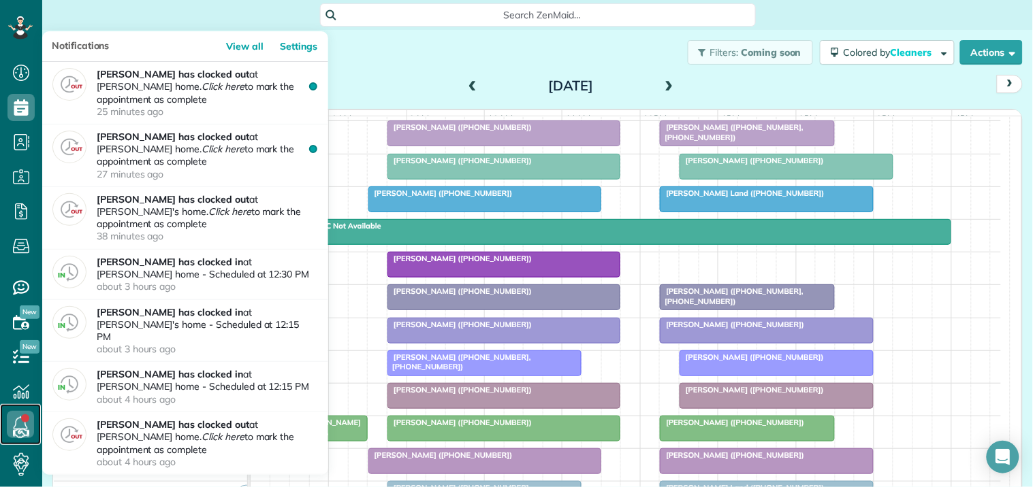
click at [21, 417] on link at bounding box center [20, 424] width 41 height 41
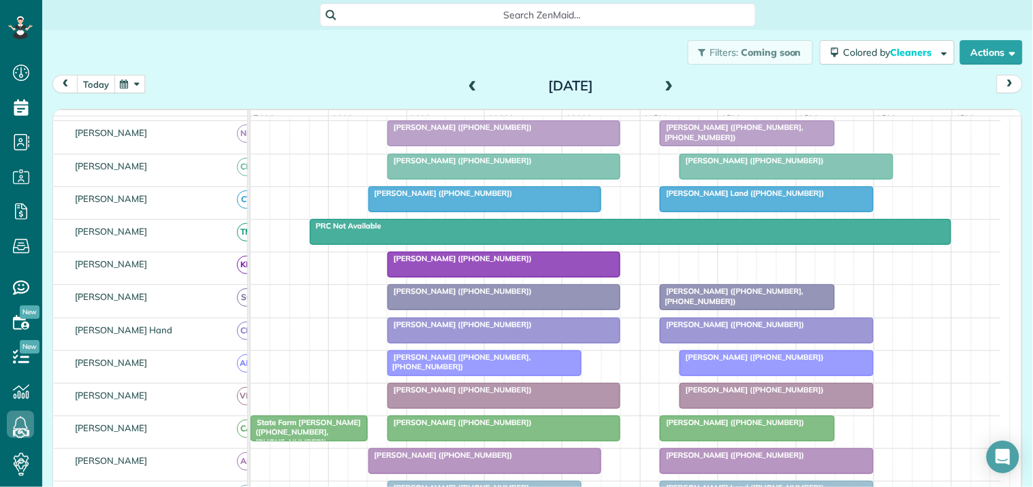
click at [99, 87] on button "today" at bounding box center [96, 84] width 38 height 18
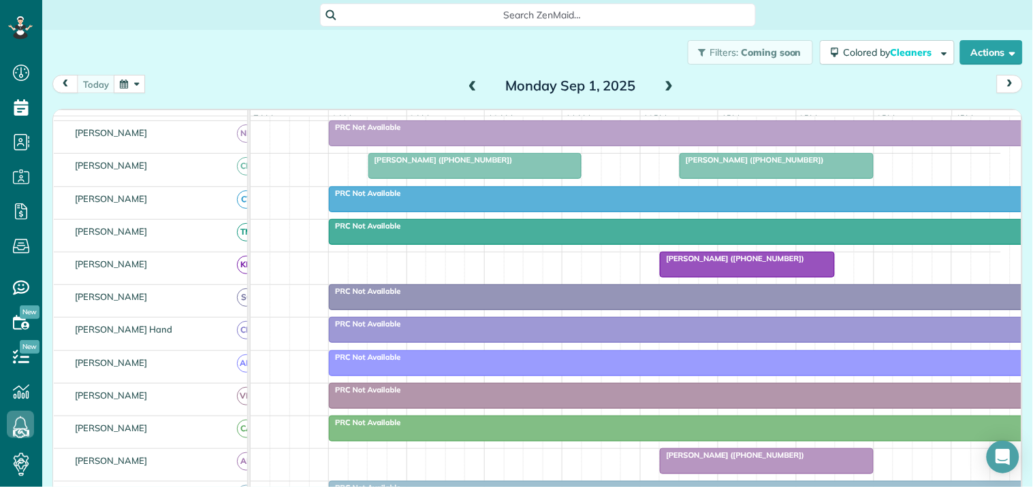
click at [509, 178] on div at bounding box center [475, 166] width 212 height 25
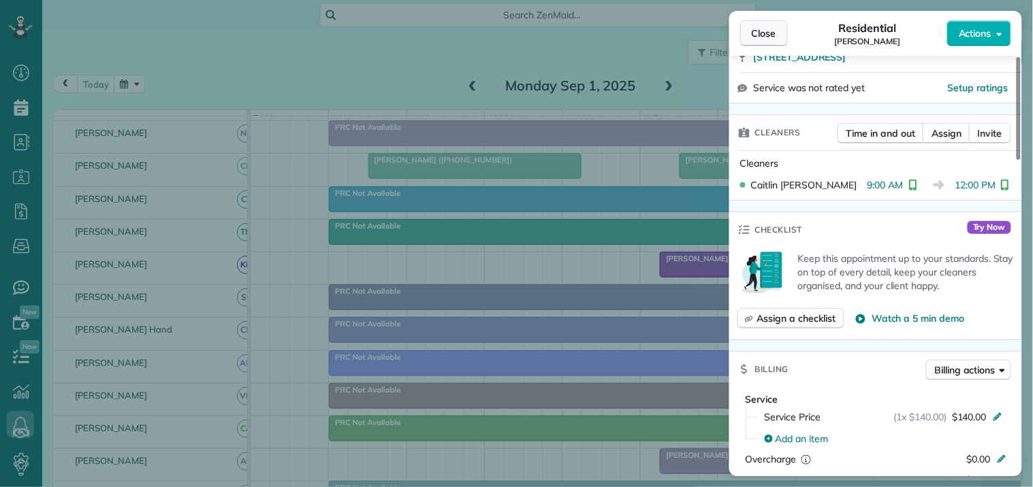
click at [775, 37] on span "Close" at bounding box center [764, 34] width 25 height 14
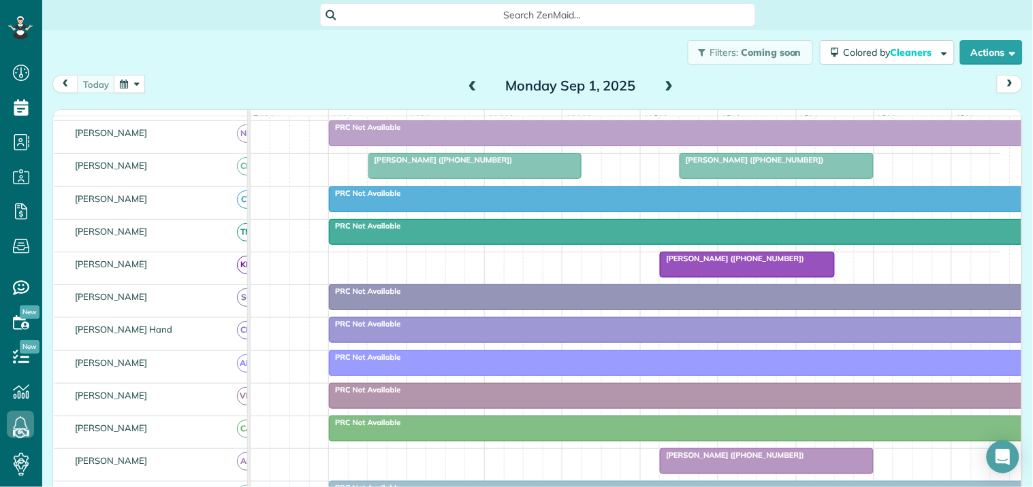
click at [775, 178] on div at bounding box center [776, 166] width 193 height 25
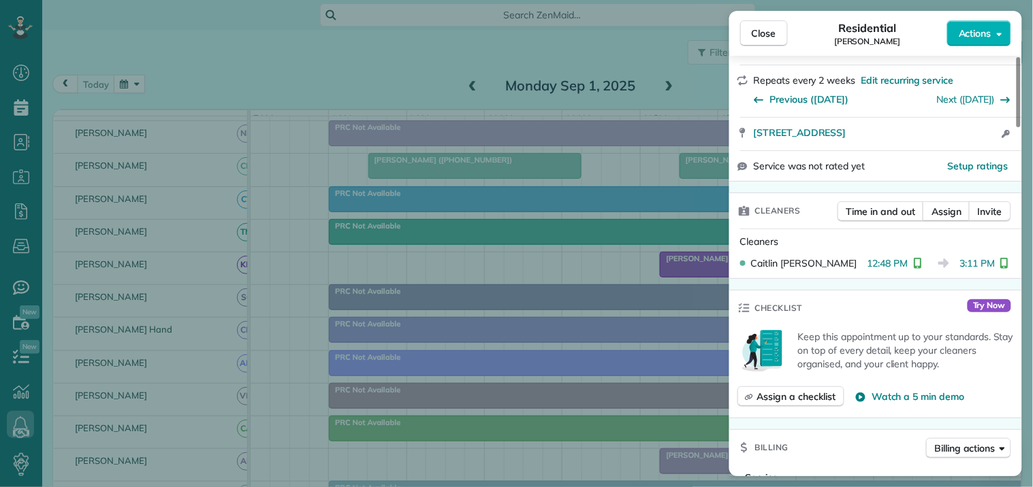
drag, startPoint x: 758, startPoint y: 39, endPoint x: 778, endPoint y: 63, distance: 31.5
click at [758, 39] on span "Close" at bounding box center [764, 34] width 25 height 14
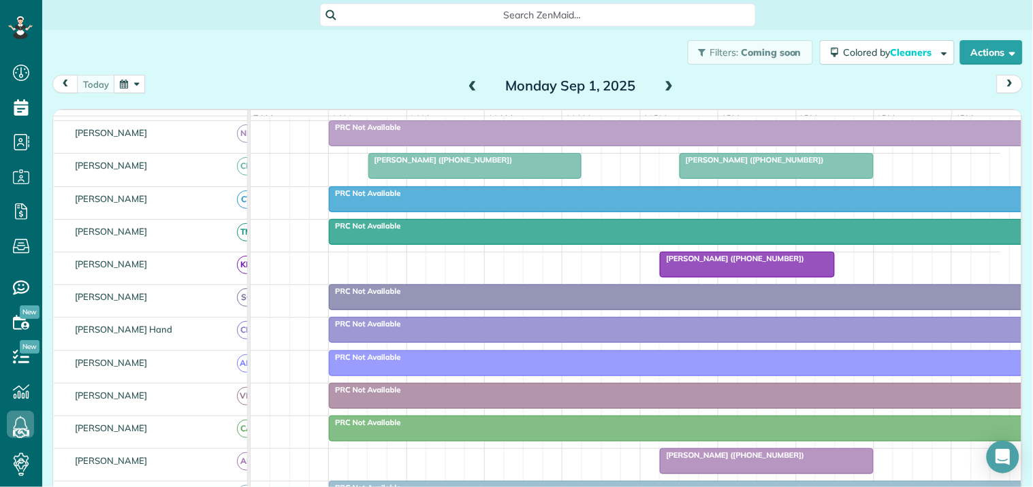
click at [733, 263] on div "[PERSON_NAME] ([PHONE_NUMBER])" at bounding box center [747, 259] width 166 height 10
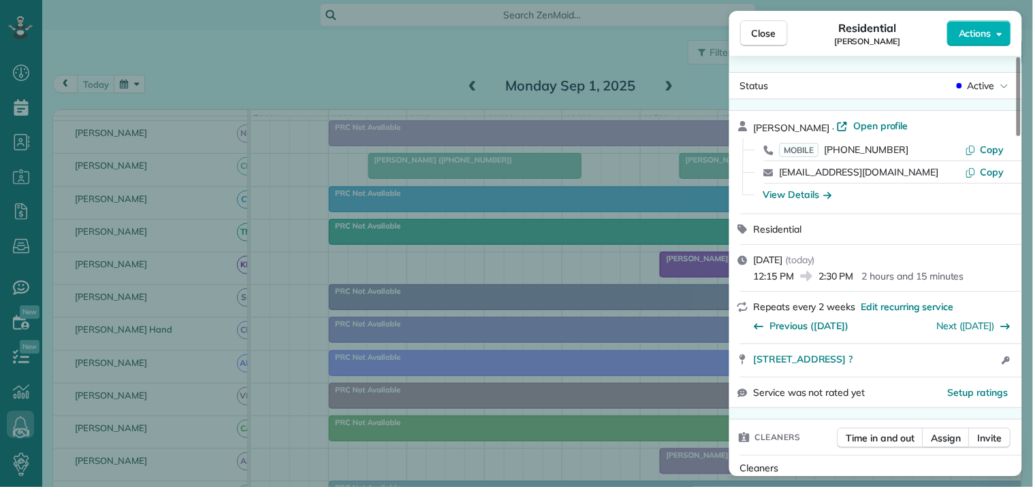
scroll to position [76, 0]
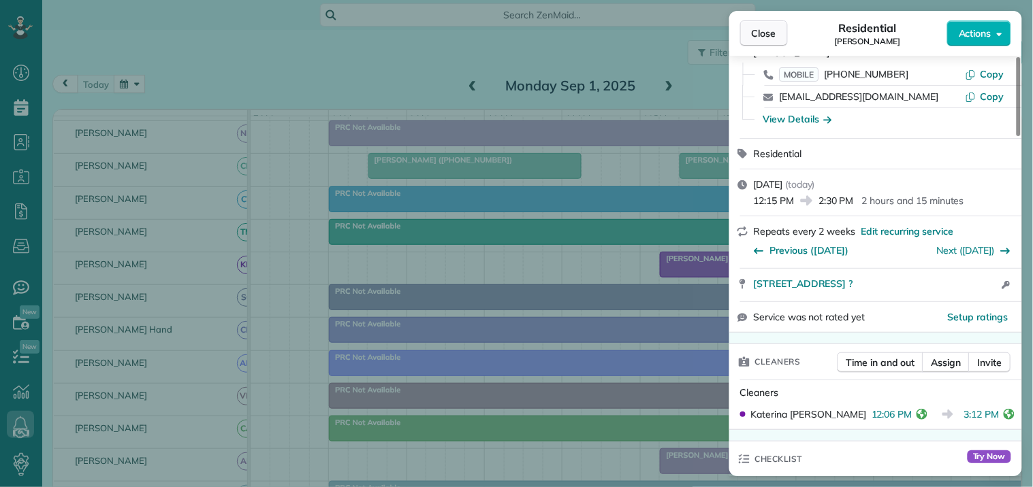
click at [768, 35] on span "Close" at bounding box center [764, 34] width 25 height 14
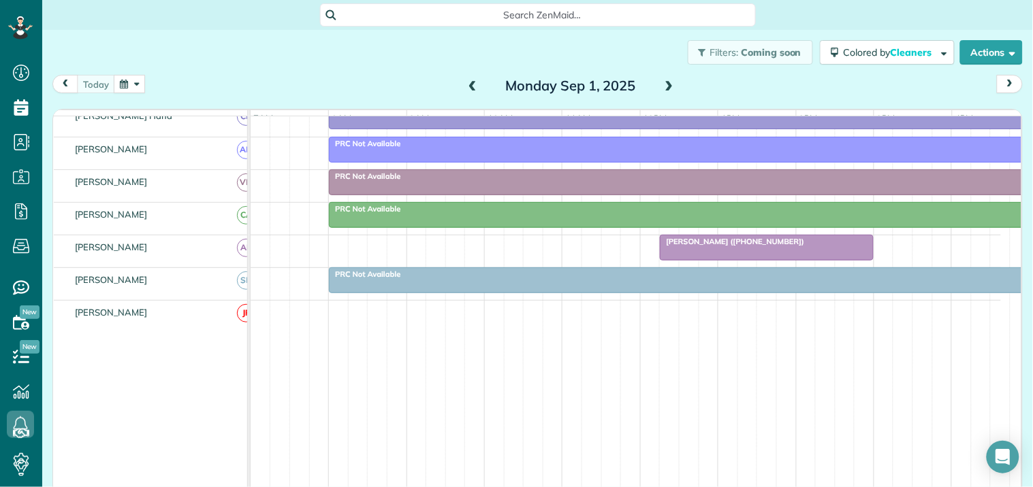
scroll to position [445, 0]
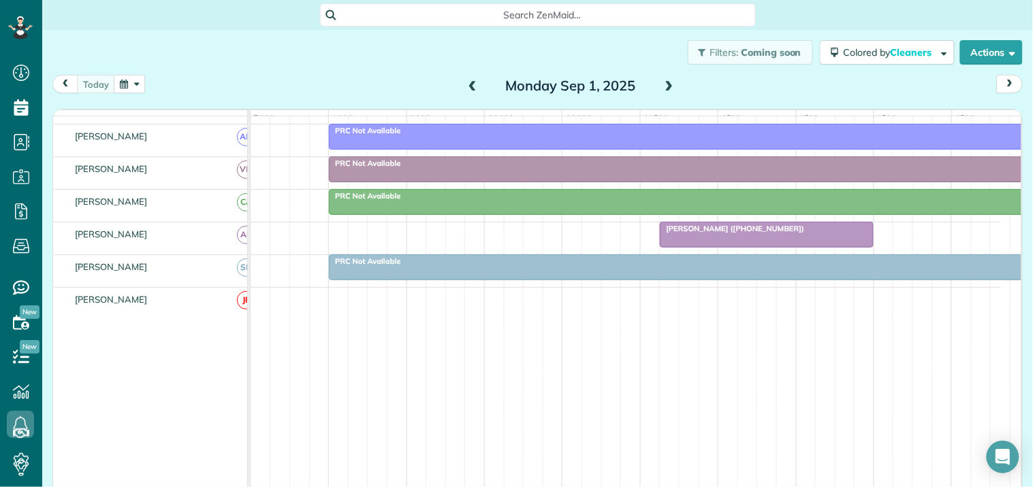
click at [726, 234] on span "[PERSON_NAME] ([PHONE_NUMBER])" at bounding box center [732, 229] width 146 height 10
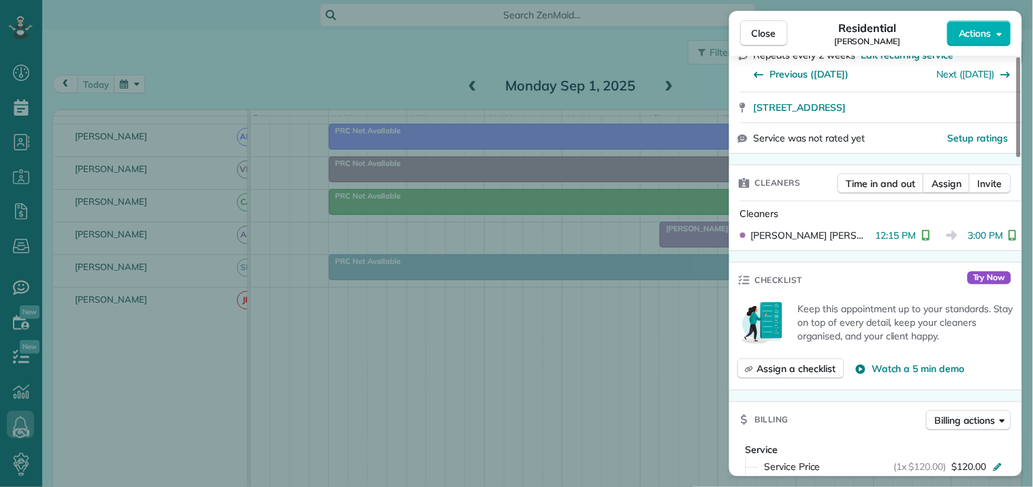
scroll to position [302, 0]
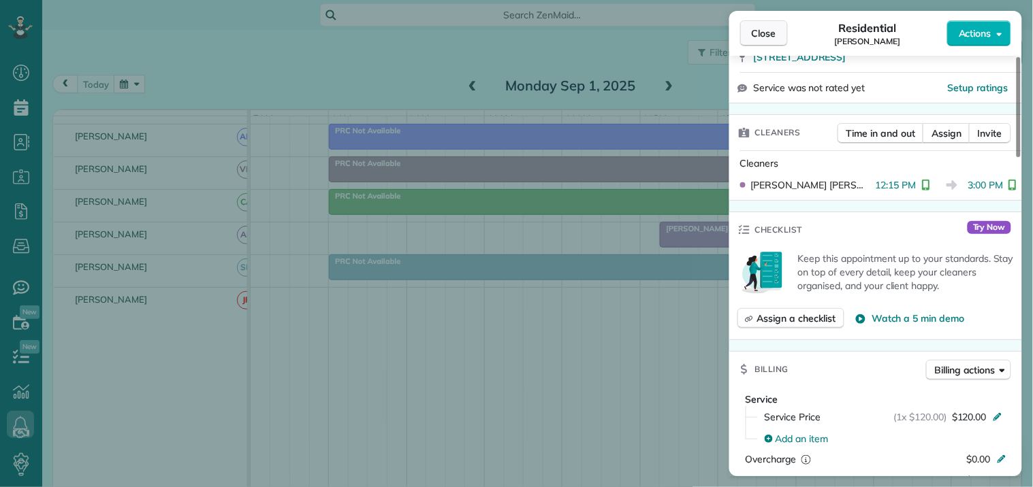
click at [752, 34] on span "Close" at bounding box center [764, 34] width 25 height 14
